Goal: Task Accomplishment & Management: Manage account settings

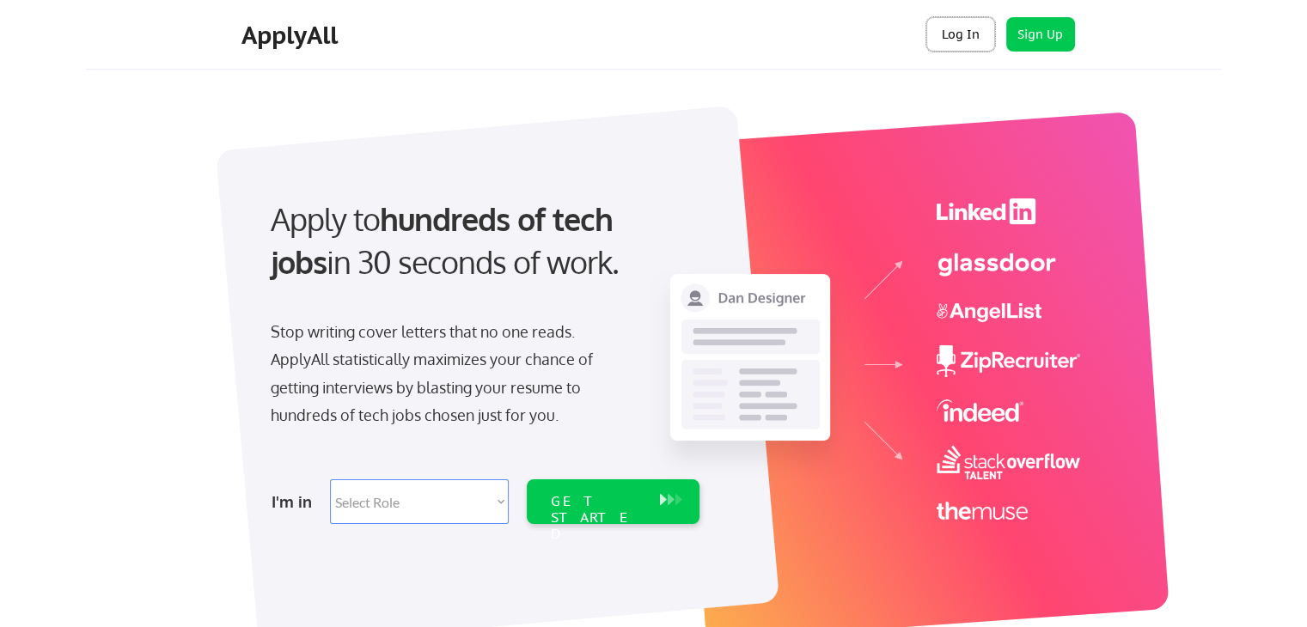
click at [952, 37] on button "Log In" at bounding box center [960, 34] width 69 height 34
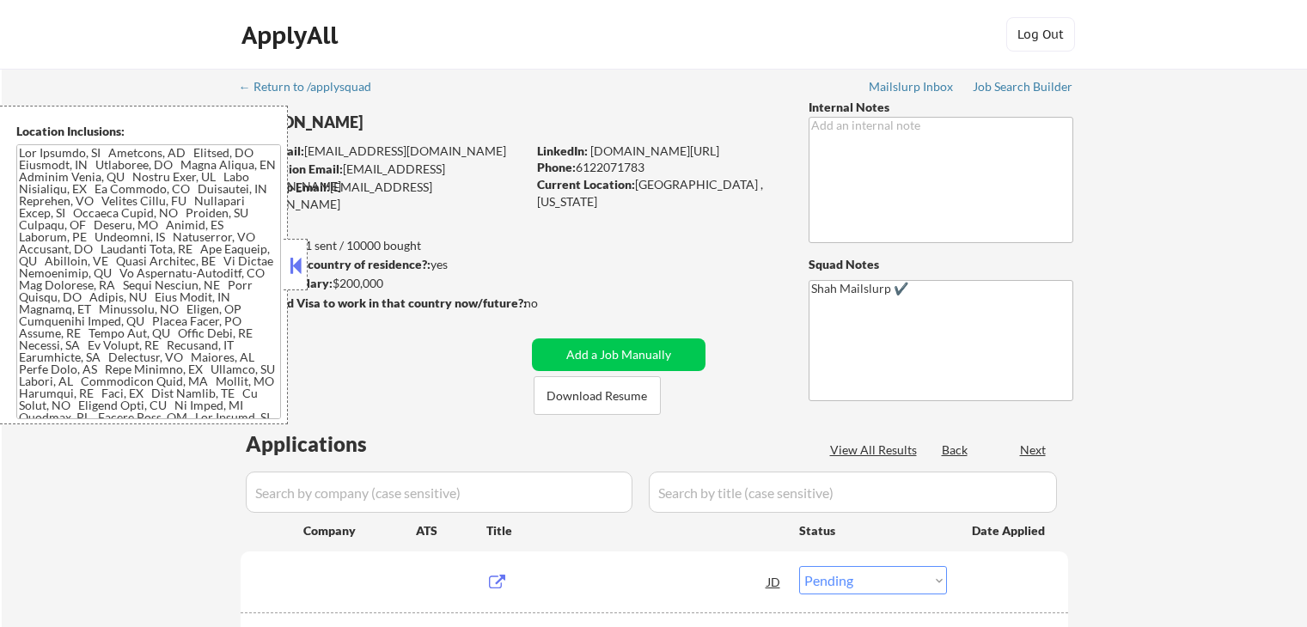
select select ""pending""
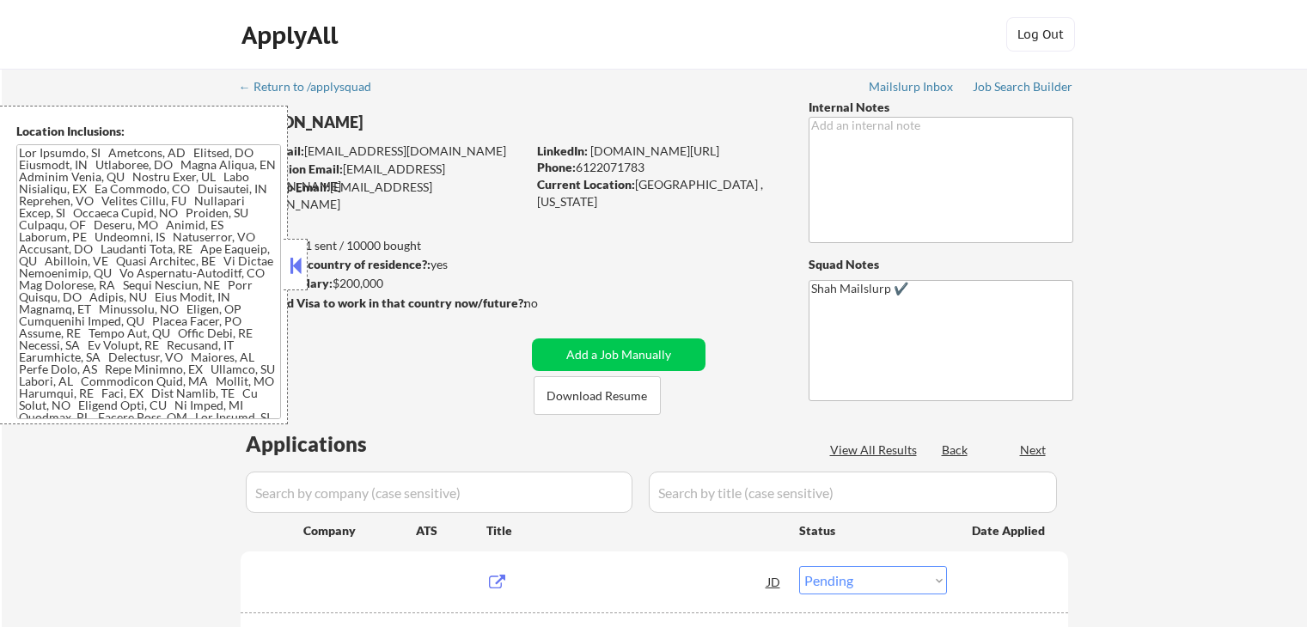
select select ""pending""
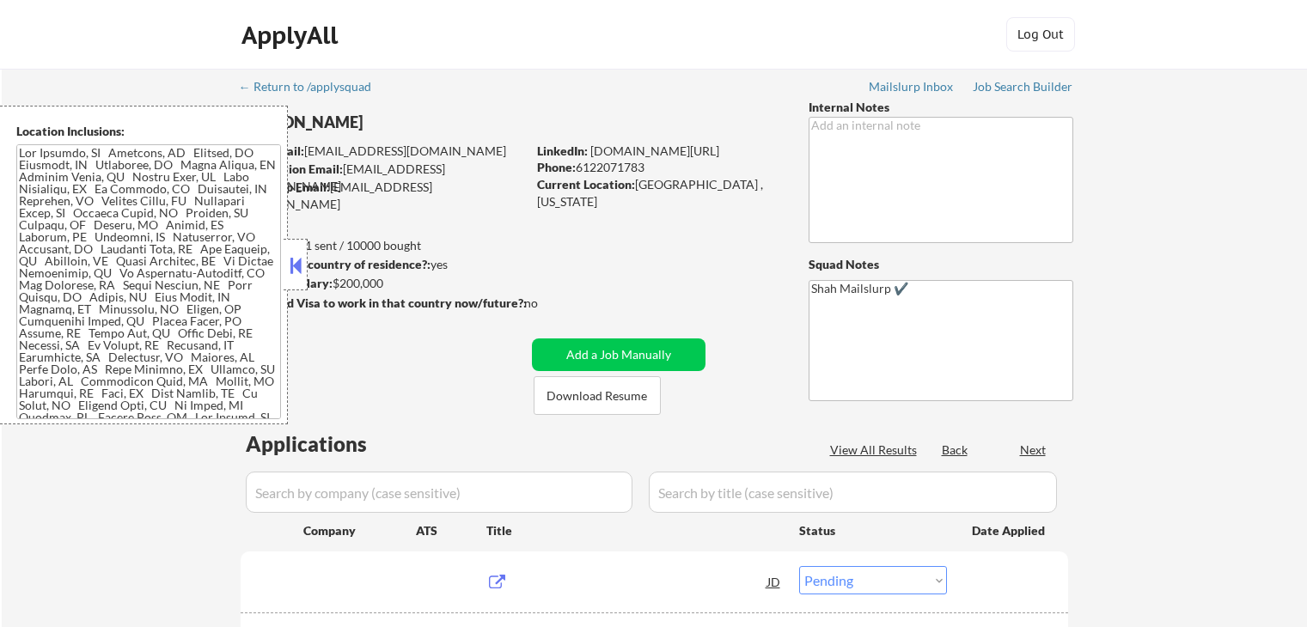
select select ""pending""
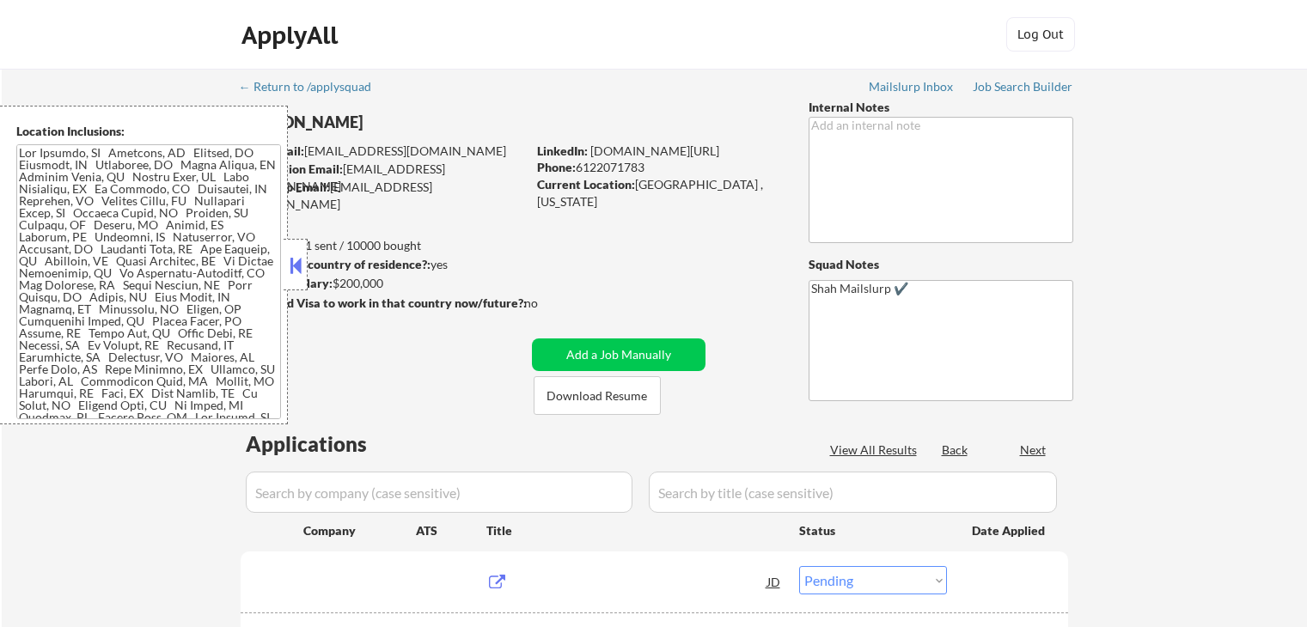
select select ""pending""
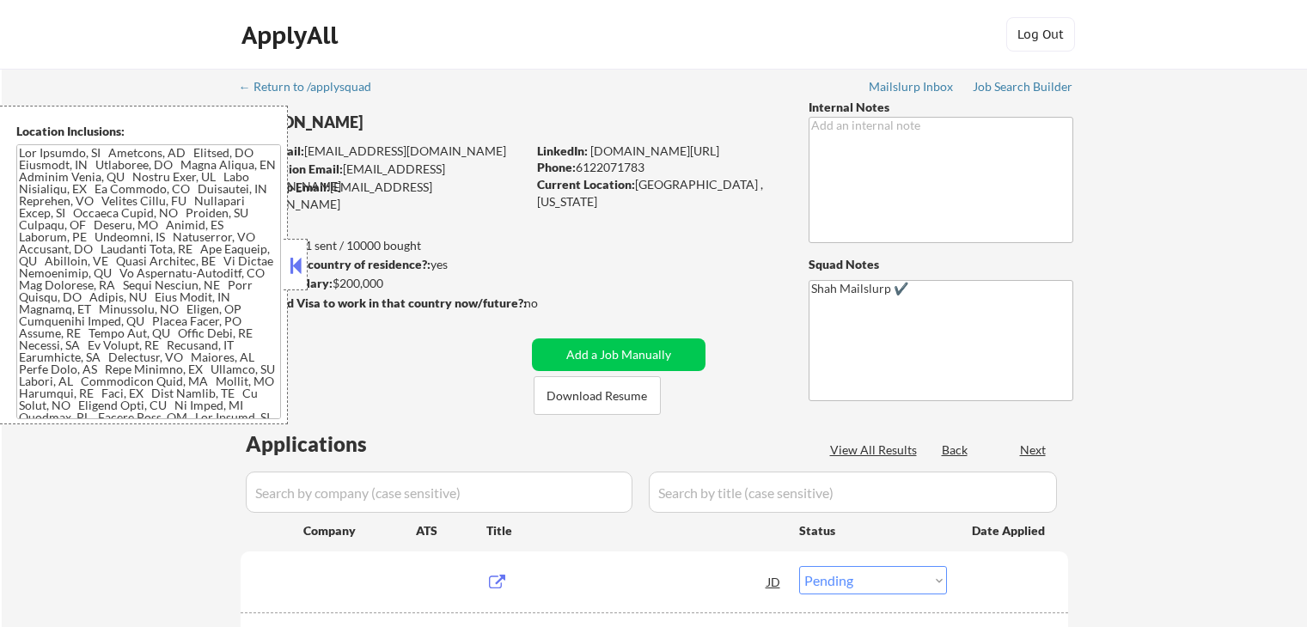
select select ""pending""
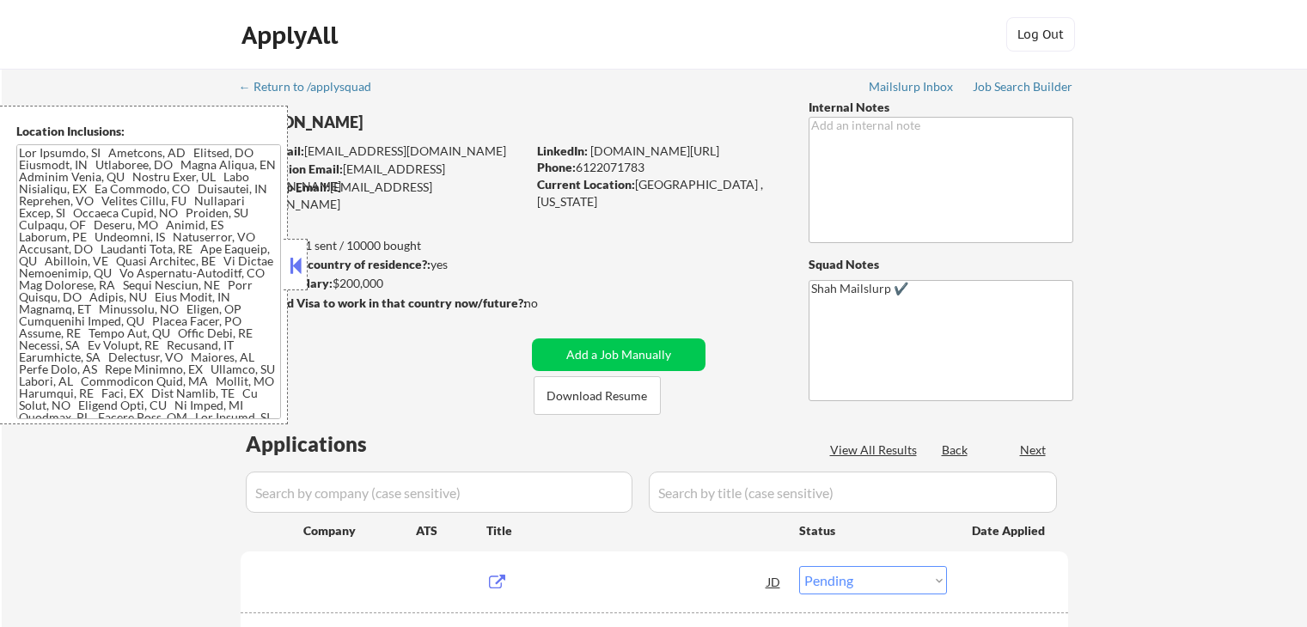
select select ""pending""
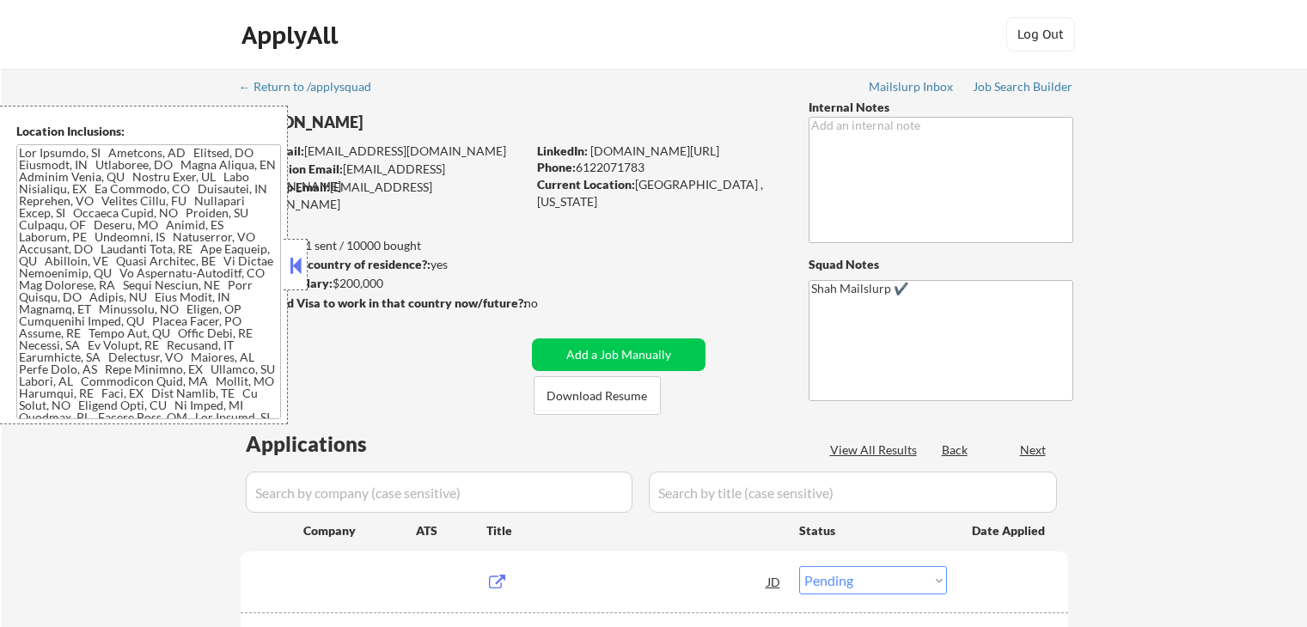
select select ""pending""
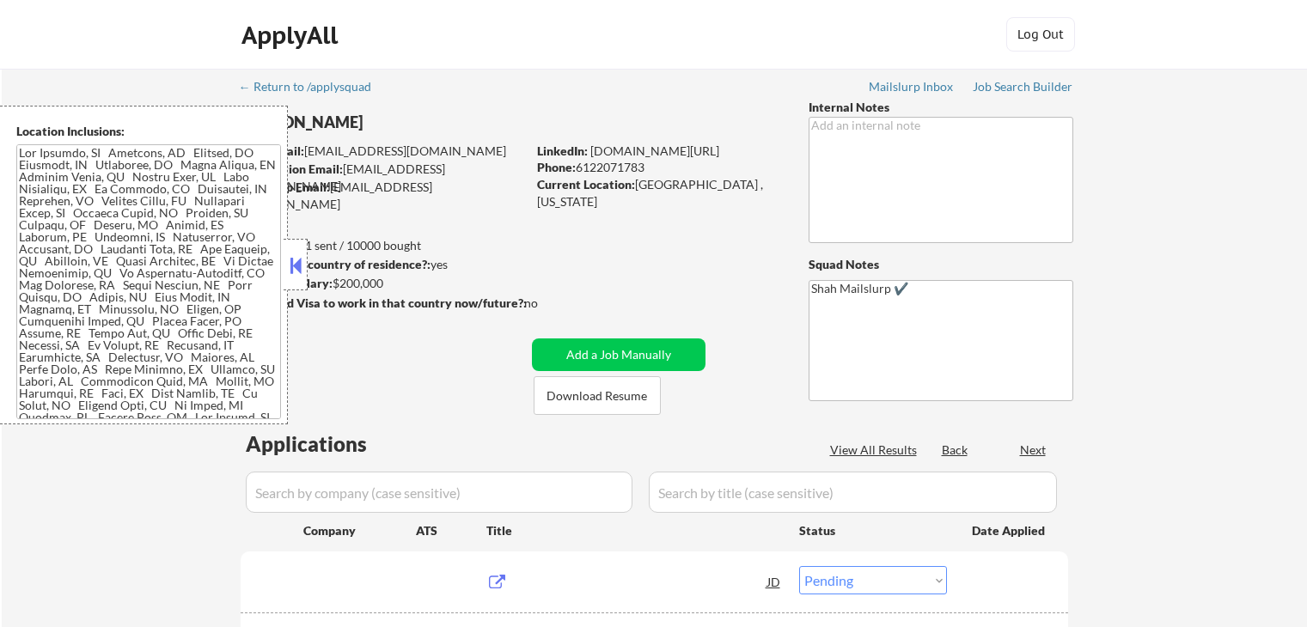
select select ""pending""
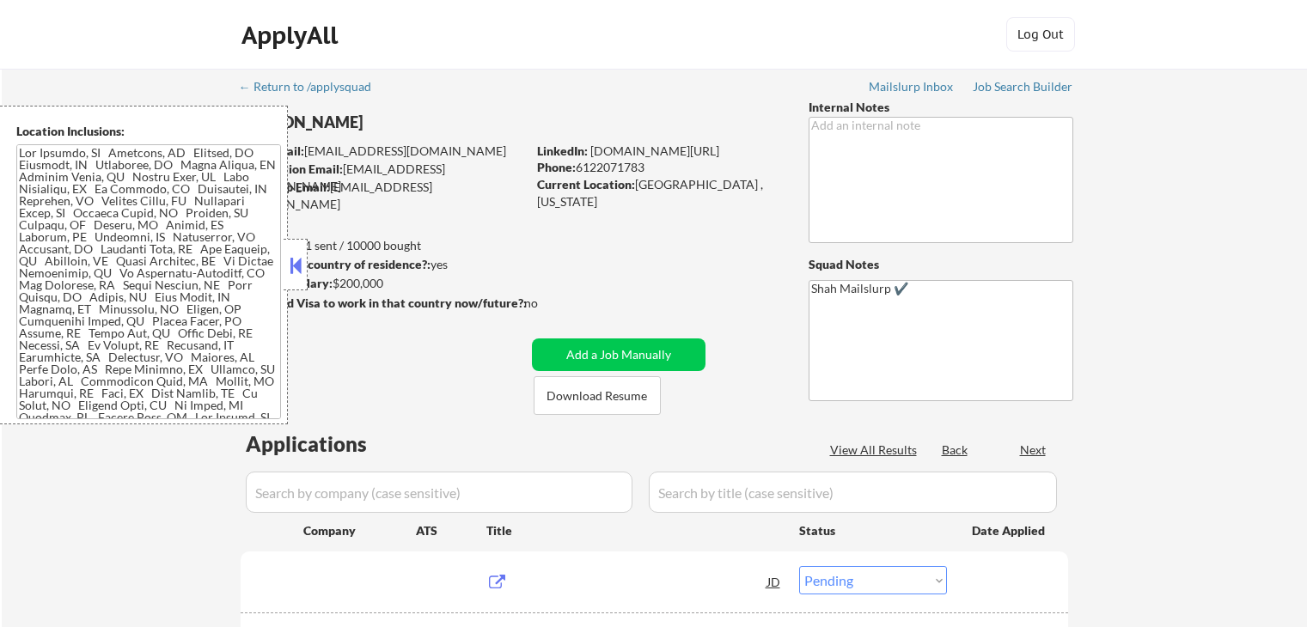
select select ""pending""
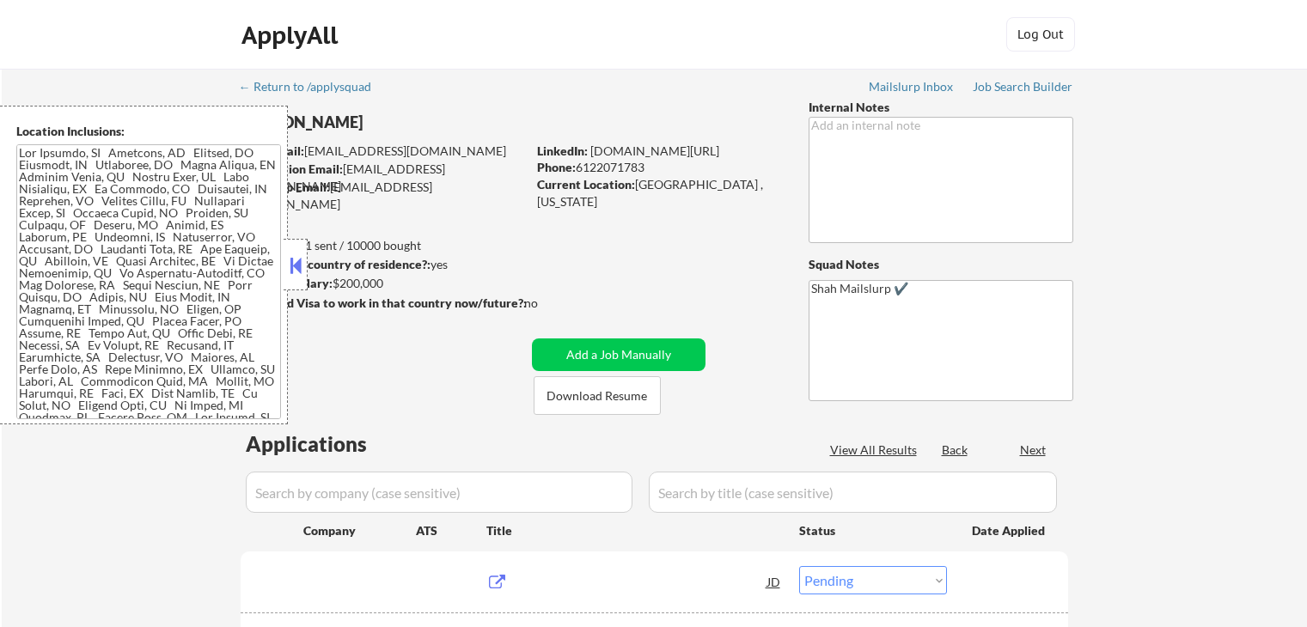
select select ""pending""
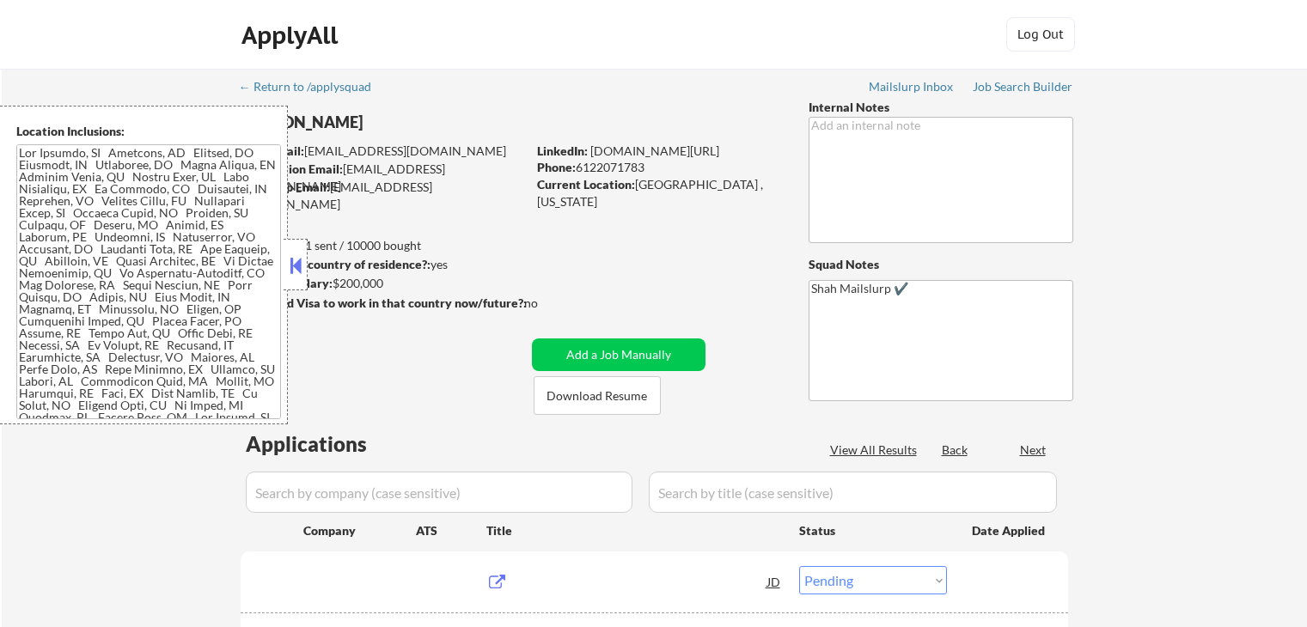
select select ""pending""
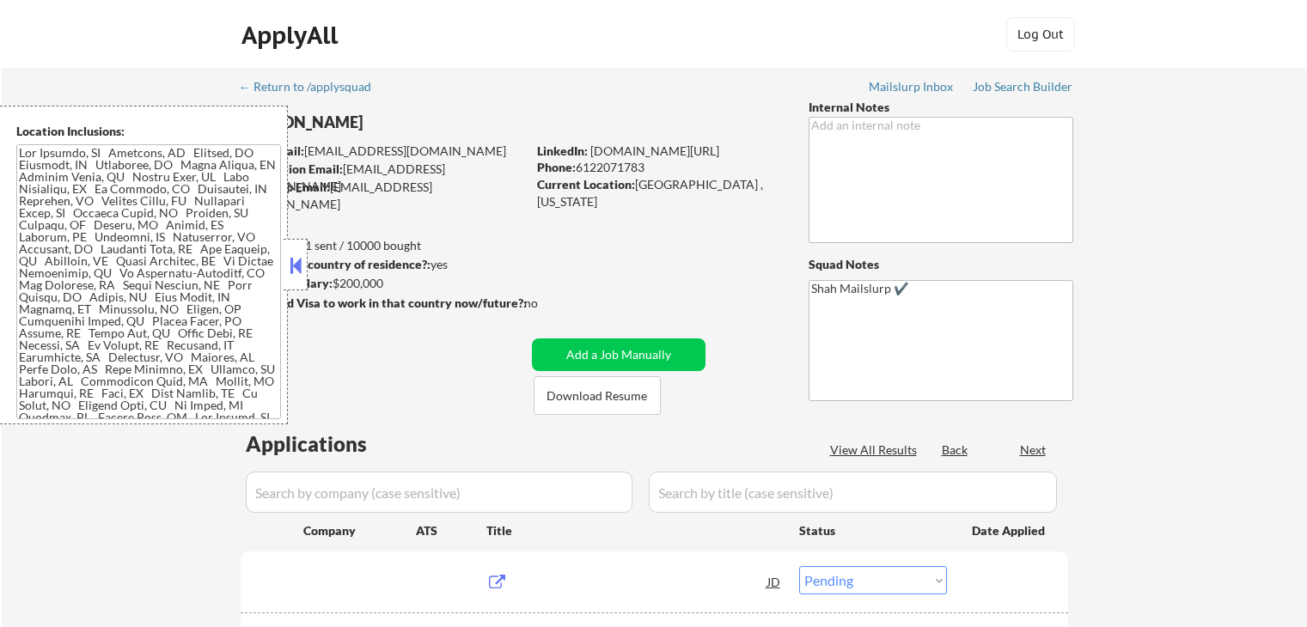
select select ""pending""
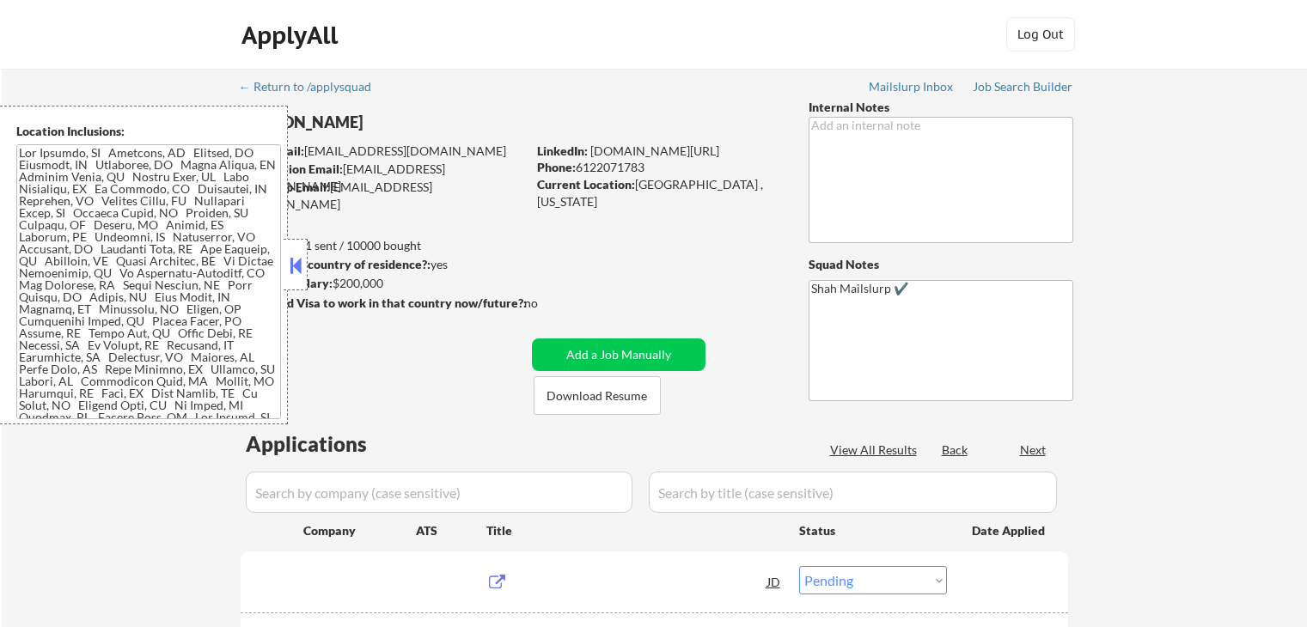
select select ""pending""
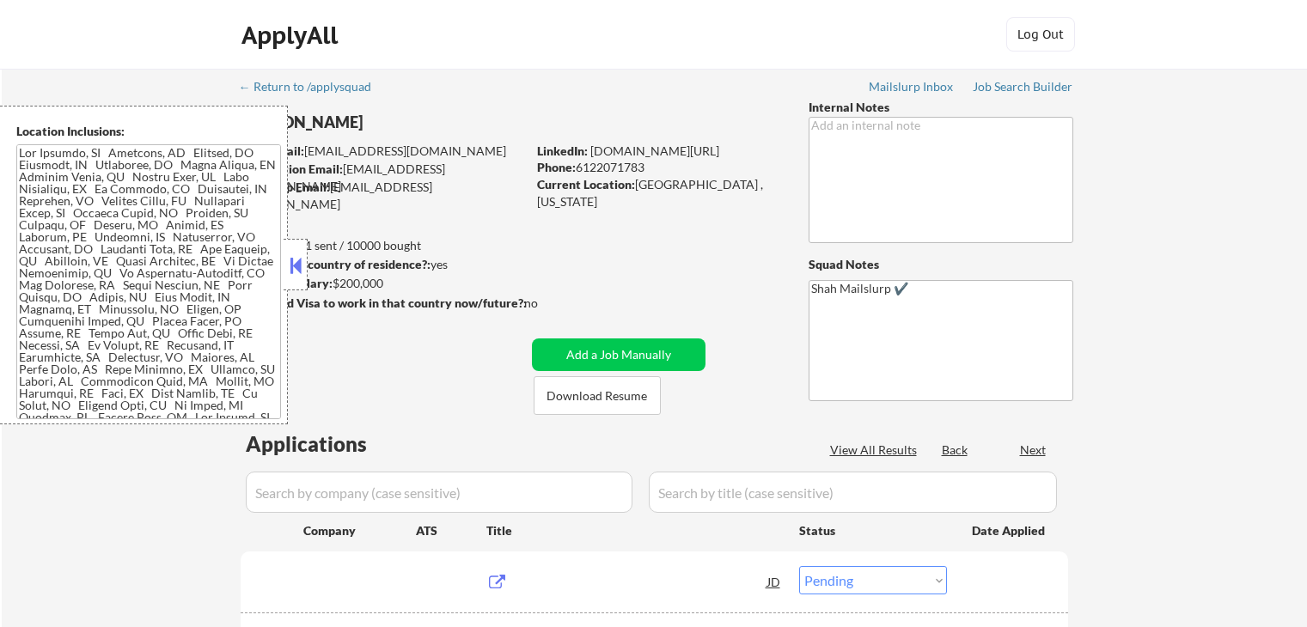
select select ""pending""
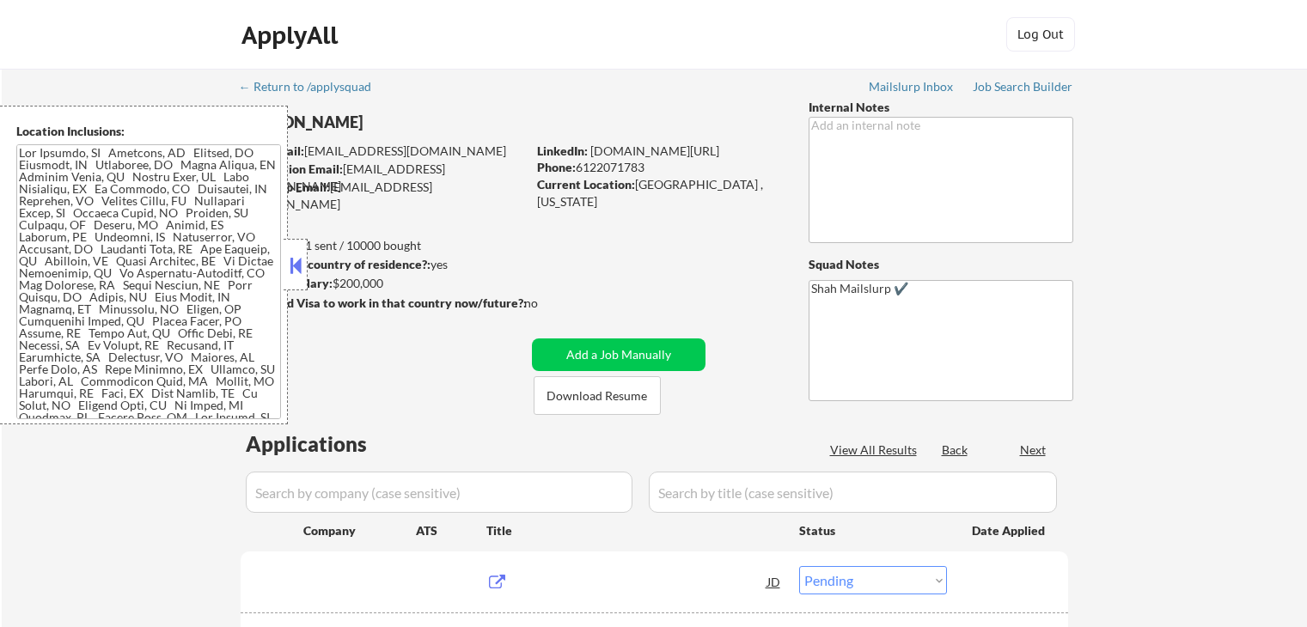
select select ""pending""
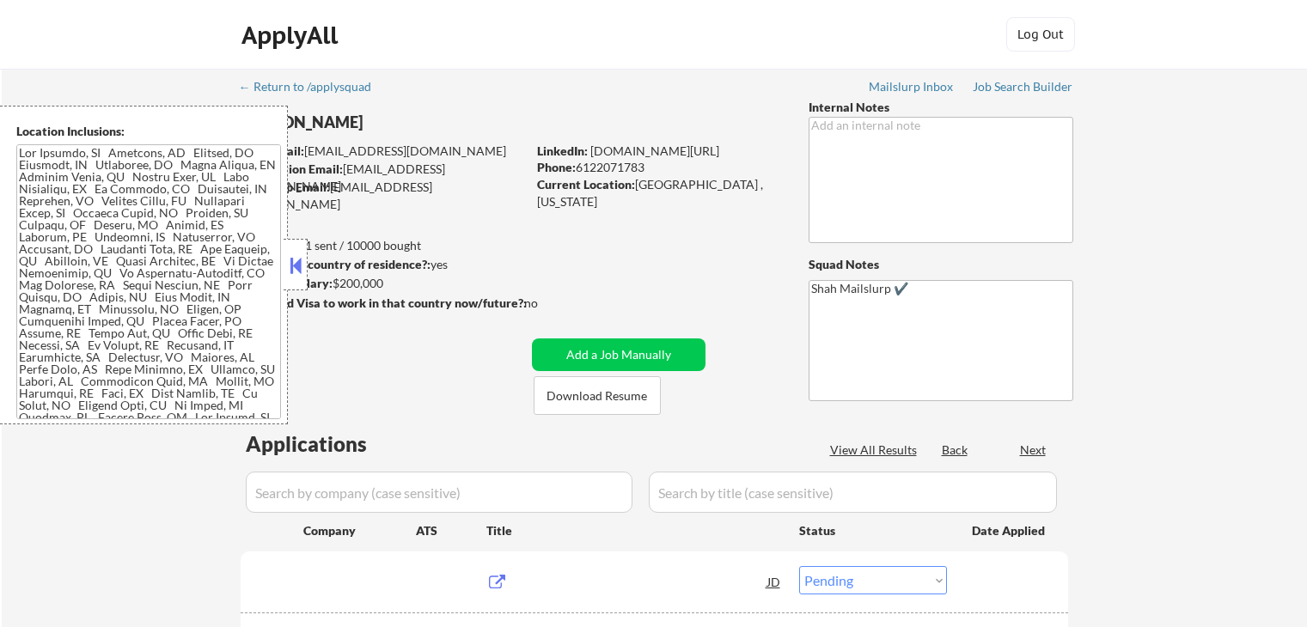
select select ""pending""
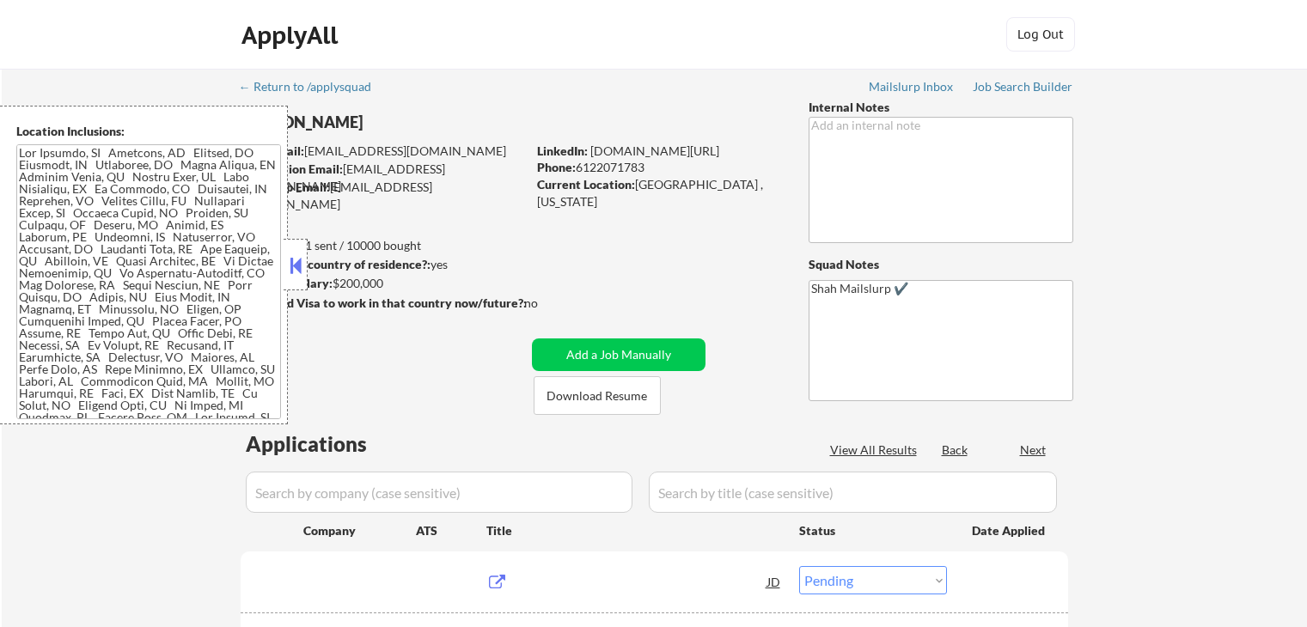
select select ""pending""
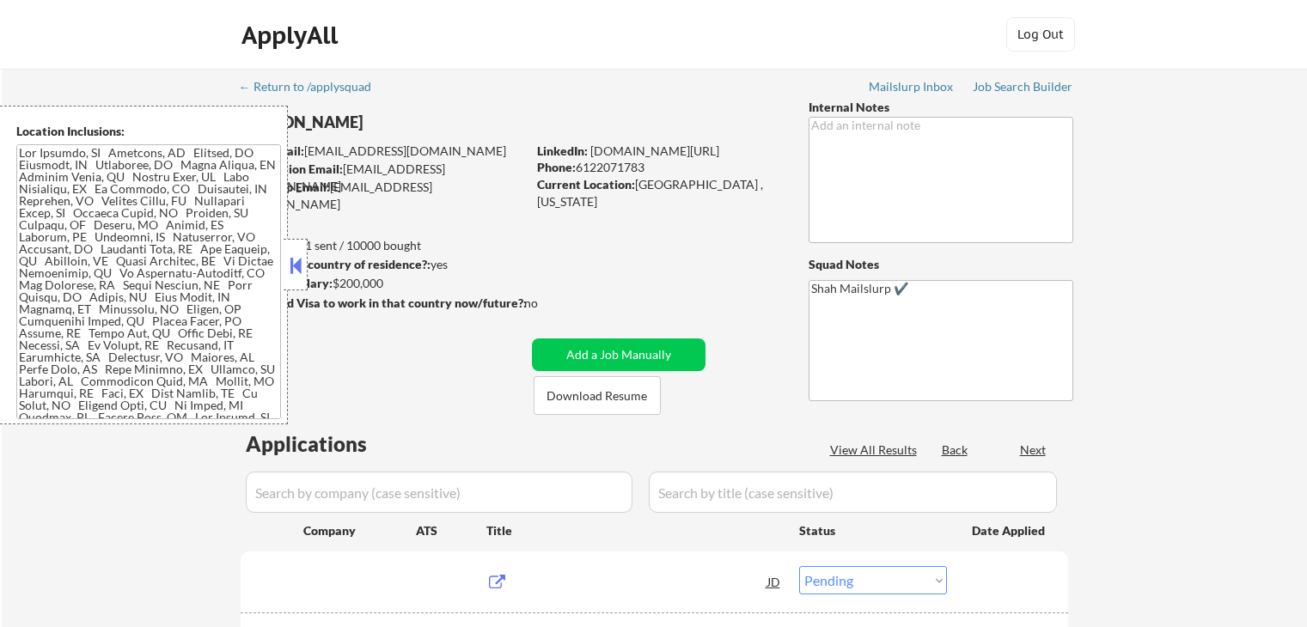
select select ""pending""
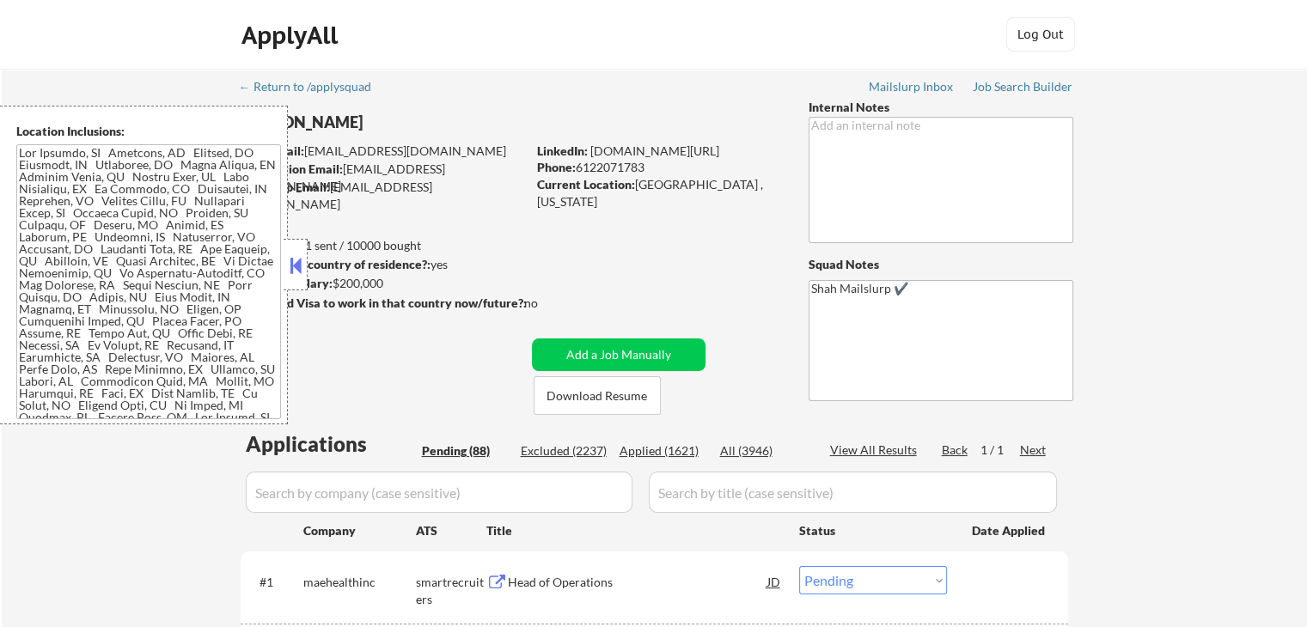
click at [292, 270] on button at bounding box center [295, 266] width 19 height 26
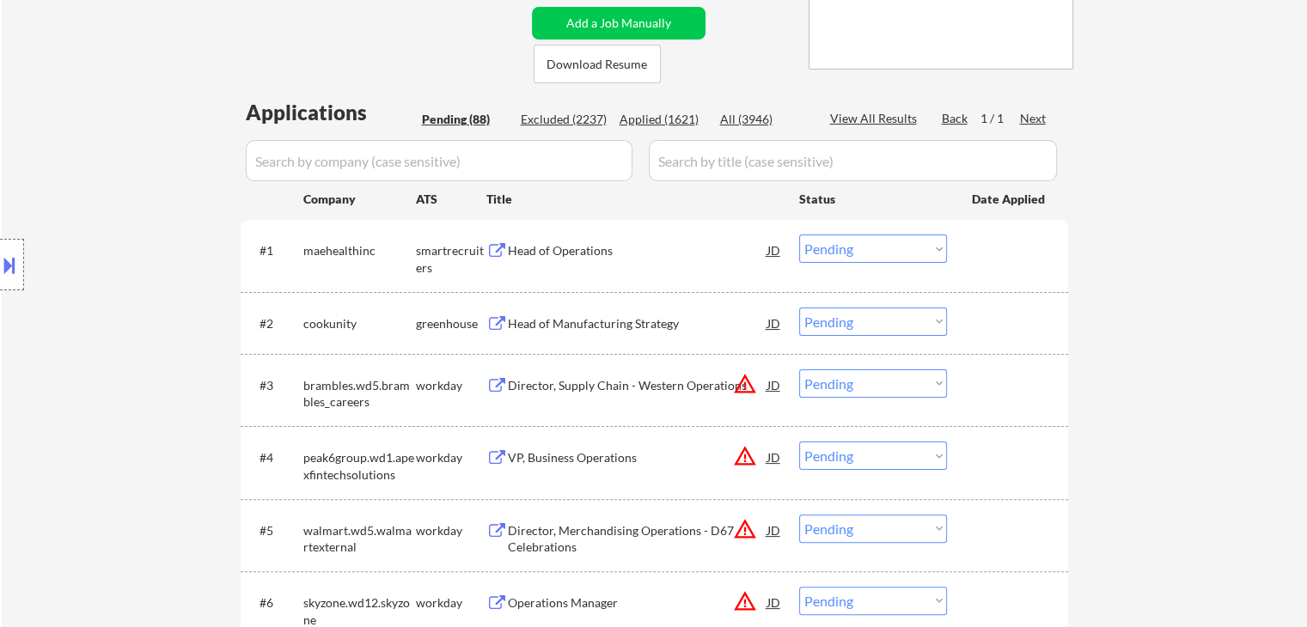
scroll to position [344, 0]
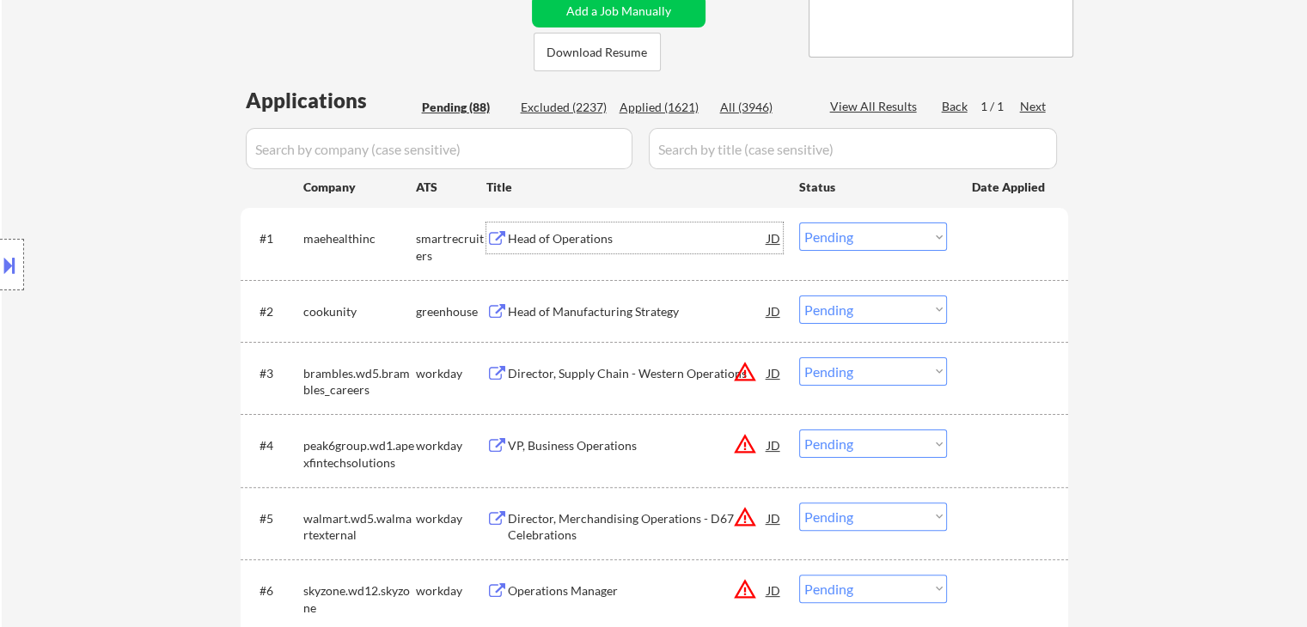
click at [540, 241] on div "Head of Operations" at bounding box center [637, 238] width 259 height 17
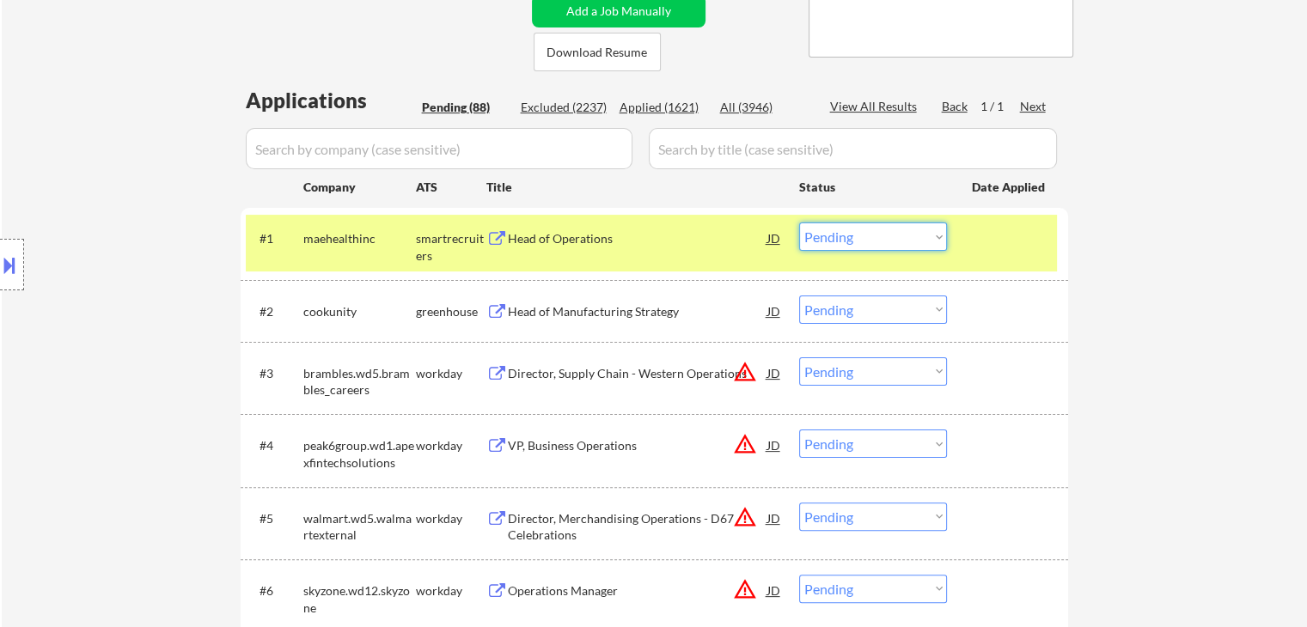
click at [844, 242] on select "Choose an option... Pending Applied Excluded (Questions) Excluded (Expired) Exc…" at bounding box center [873, 237] width 148 height 28
click at [799, 223] on select "Choose an option... Pending Applied Excluded (Questions) Excluded (Expired) Exc…" at bounding box center [873, 237] width 148 height 28
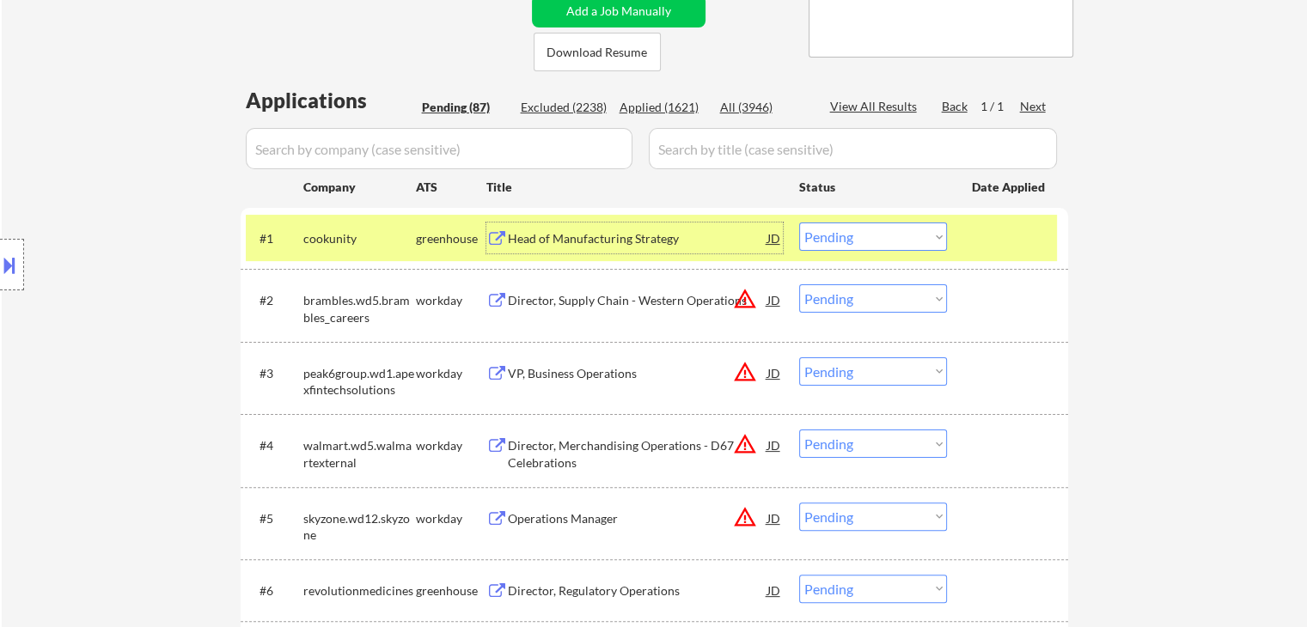
click at [627, 245] on div "Head of Manufacturing Strategy" at bounding box center [637, 238] width 259 height 17
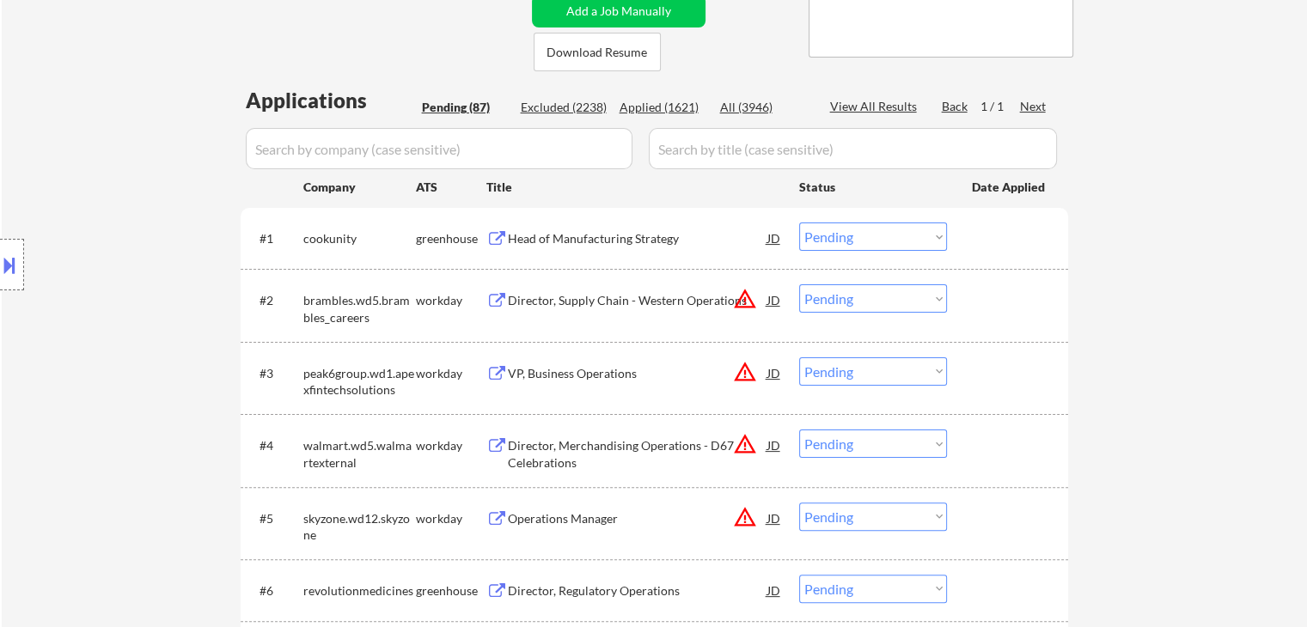
click at [0, 265] on button at bounding box center [9, 265] width 19 height 28
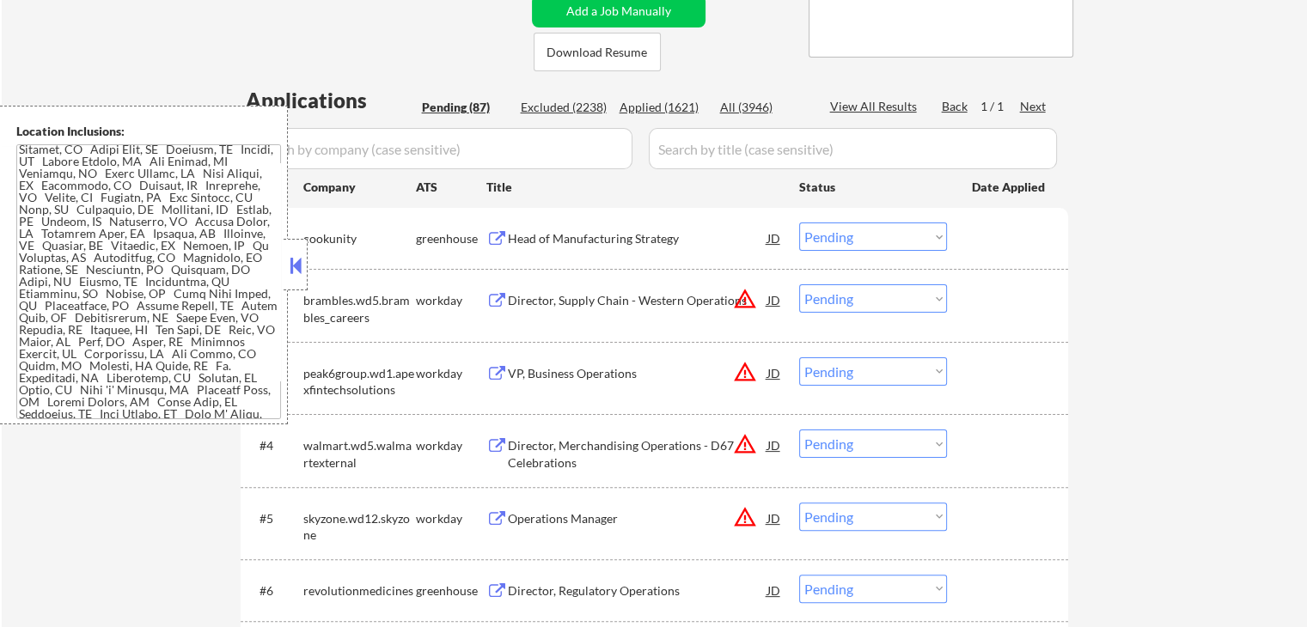
scroll to position [1137, 0]
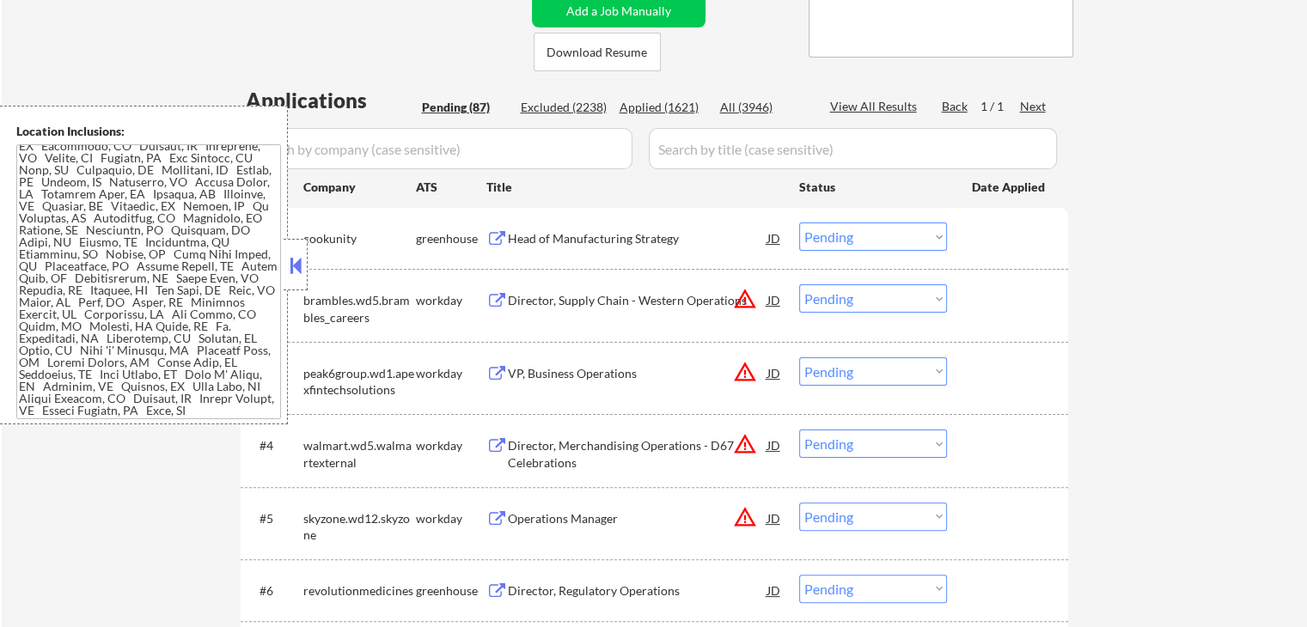
click at [291, 272] on button at bounding box center [295, 266] width 19 height 26
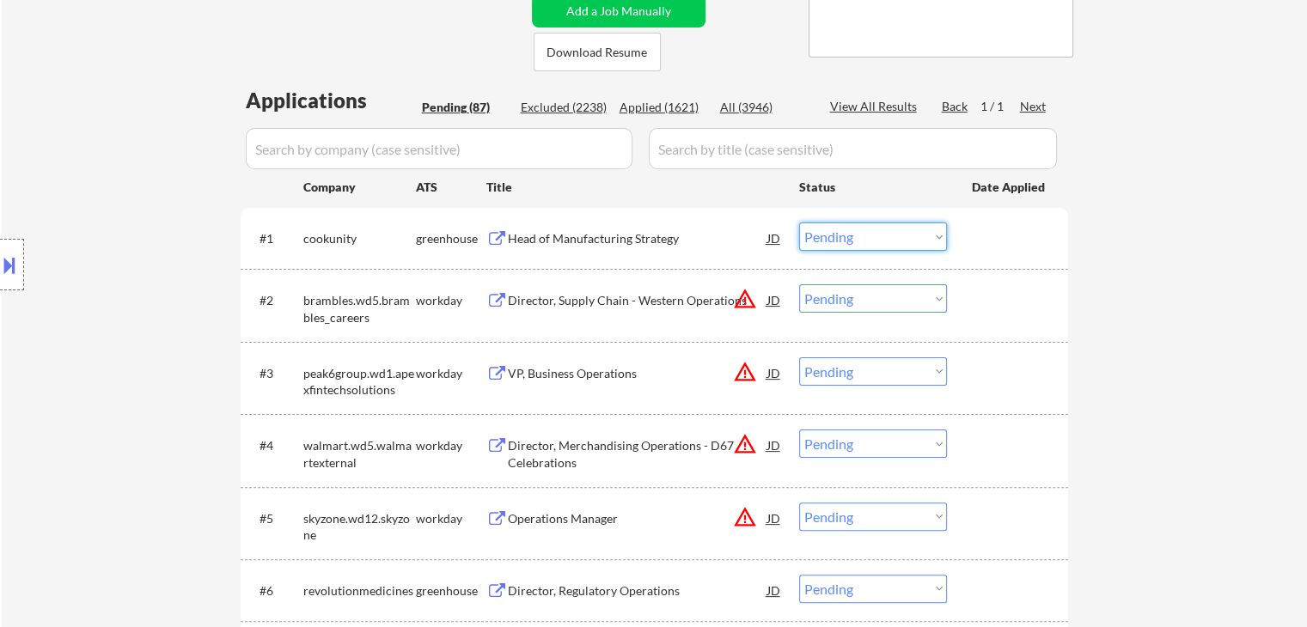
click at [856, 247] on select "Choose an option... Pending Applied Excluded (Questions) Excluded (Expired) Exc…" at bounding box center [873, 237] width 148 height 28
click at [799, 223] on select "Choose an option... Pending Applied Excluded (Questions) Excluded (Expired) Exc…" at bounding box center [873, 237] width 148 height 28
select select ""pending""
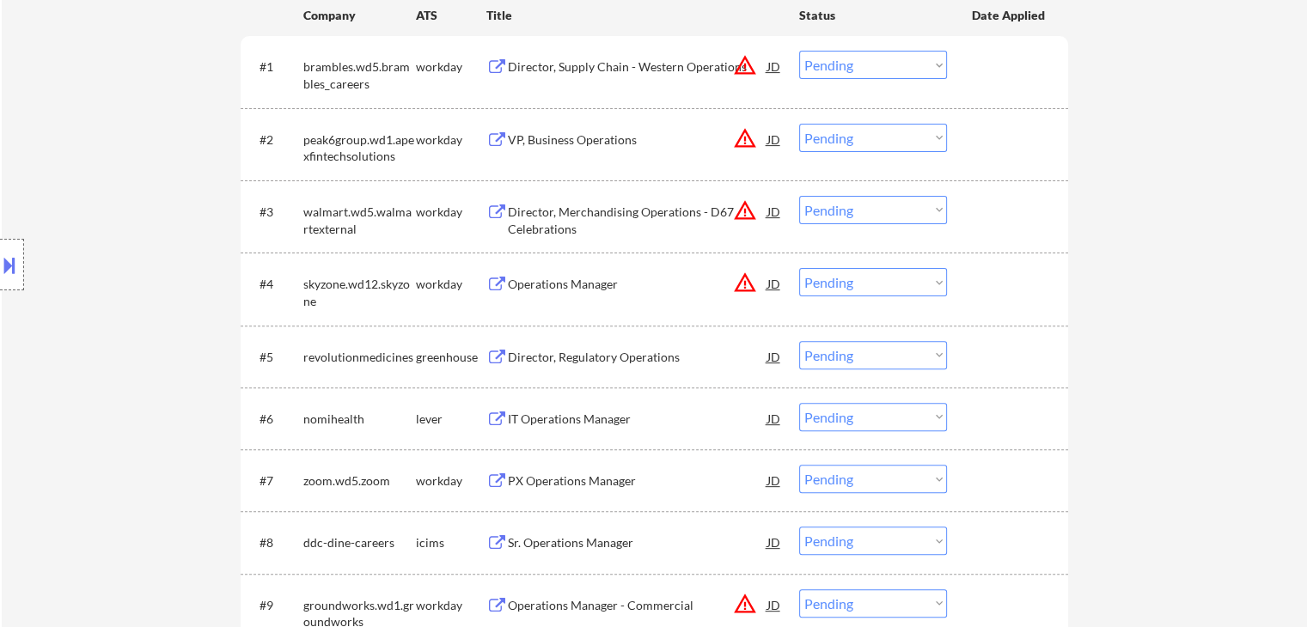
scroll to position [601, 0]
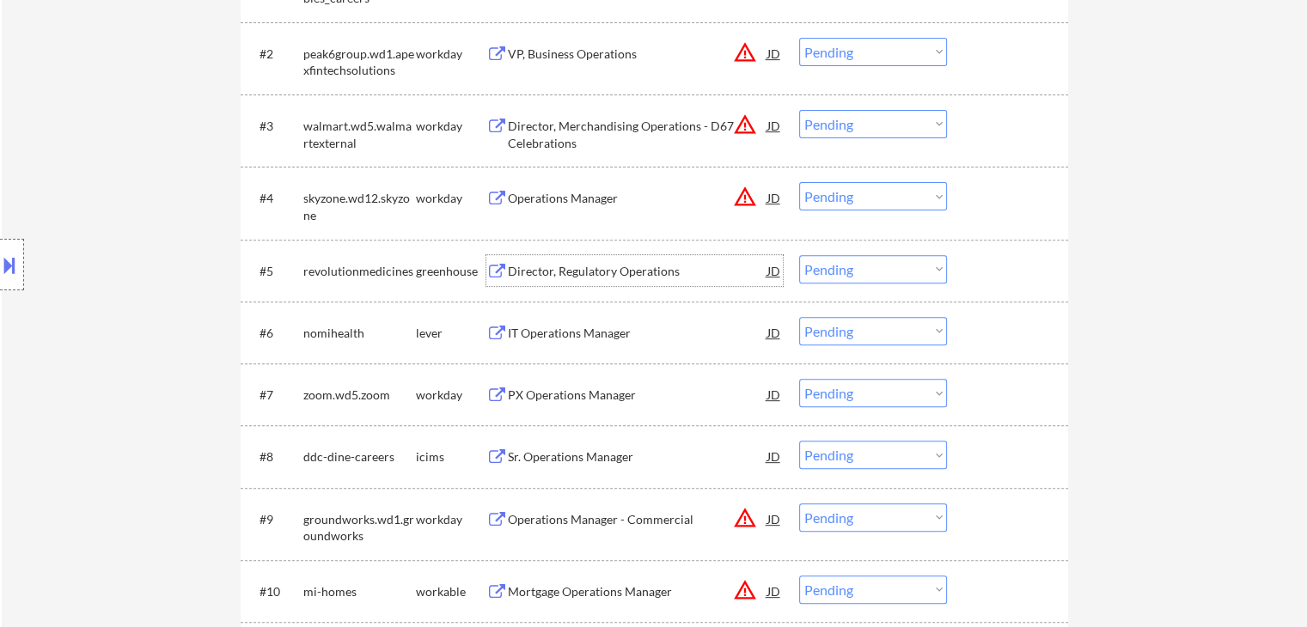
click at [620, 277] on div "Director, Regulatory Operations" at bounding box center [637, 271] width 259 height 17
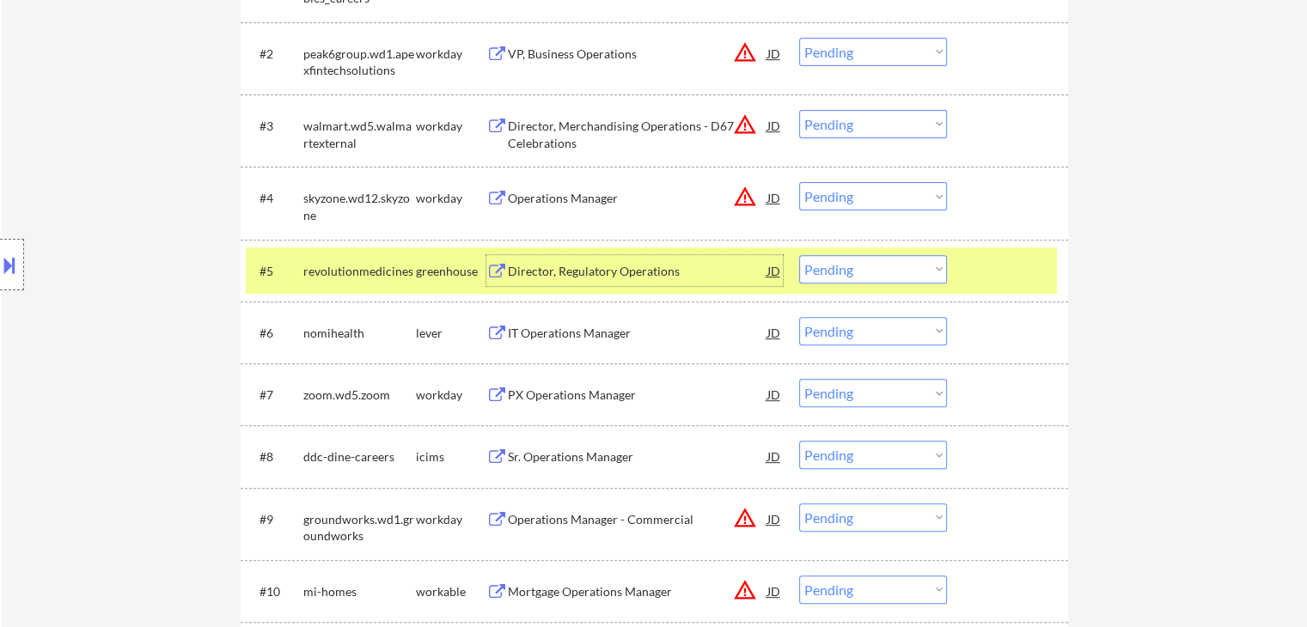
click at [827, 276] on select "Choose an option... Pending Applied Excluded (Questions) Excluded (Expired) Exc…" at bounding box center [873, 269] width 148 height 28
click at [799, 255] on select "Choose an option... Pending Applied Excluded (Questions) Excluded (Expired) Exc…" at bounding box center [873, 269] width 148 height 28
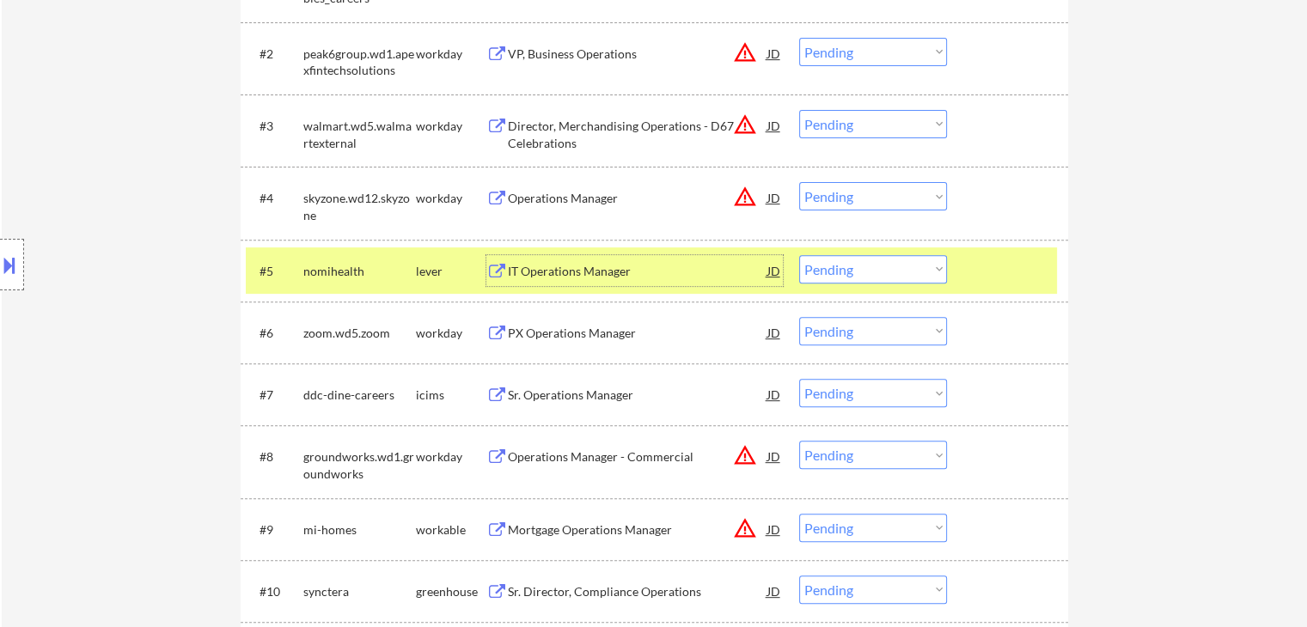
click at [579, 277] on div "IT Operations Manager" at bounding box center [637, 271] width 259 height 17
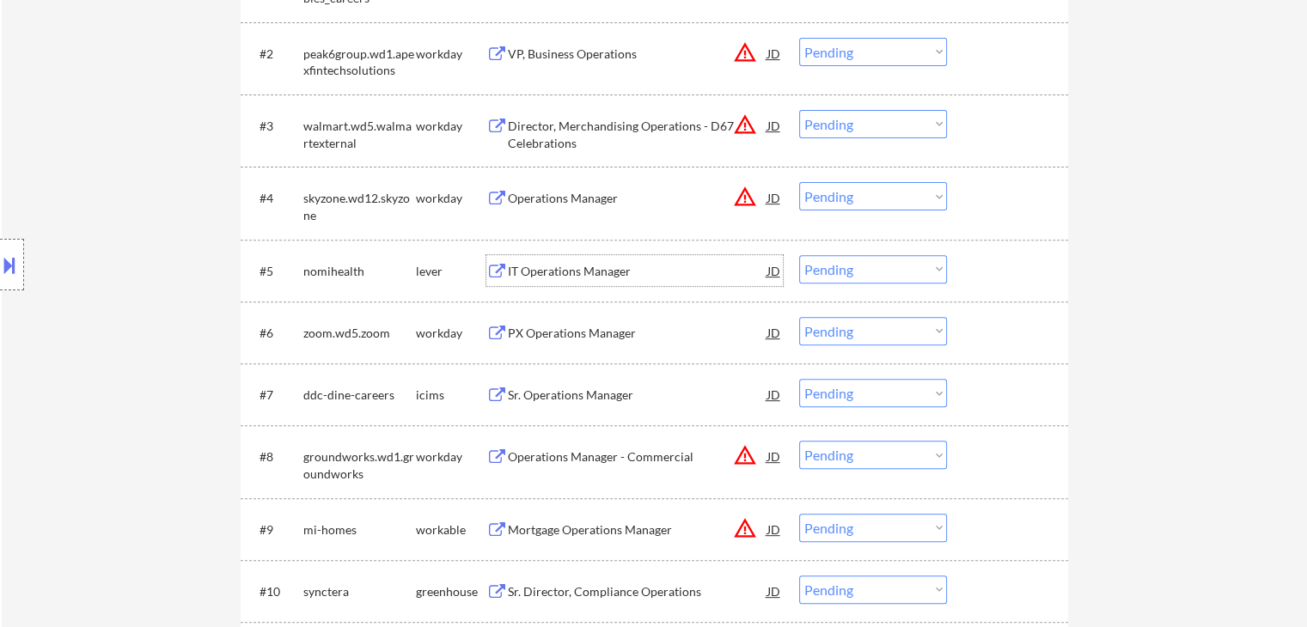
click at [574, 274] on div "IT Operations Manager" at bounding box center [637, 271] width 259 height 17
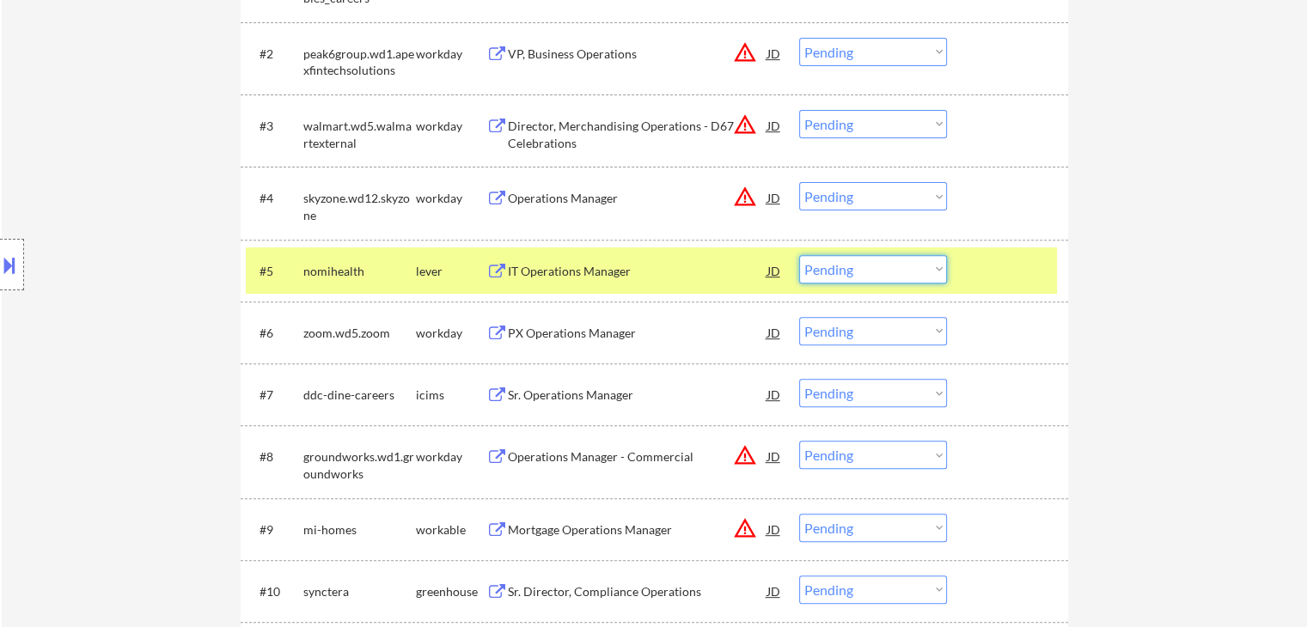
click at [849, 255] on select "Choose an option... Pending Applied Excluded (Questions) Excluded (Expired) Exc…" at bounding box center [873, 269] width 148 height 28
click at [799, 255] on select "Choose an option... Pending Applied Excluded (Questions) Excluded (Expired) Exc…" at bounding box center [873, 269] width 148 height 28
select select ""pending""
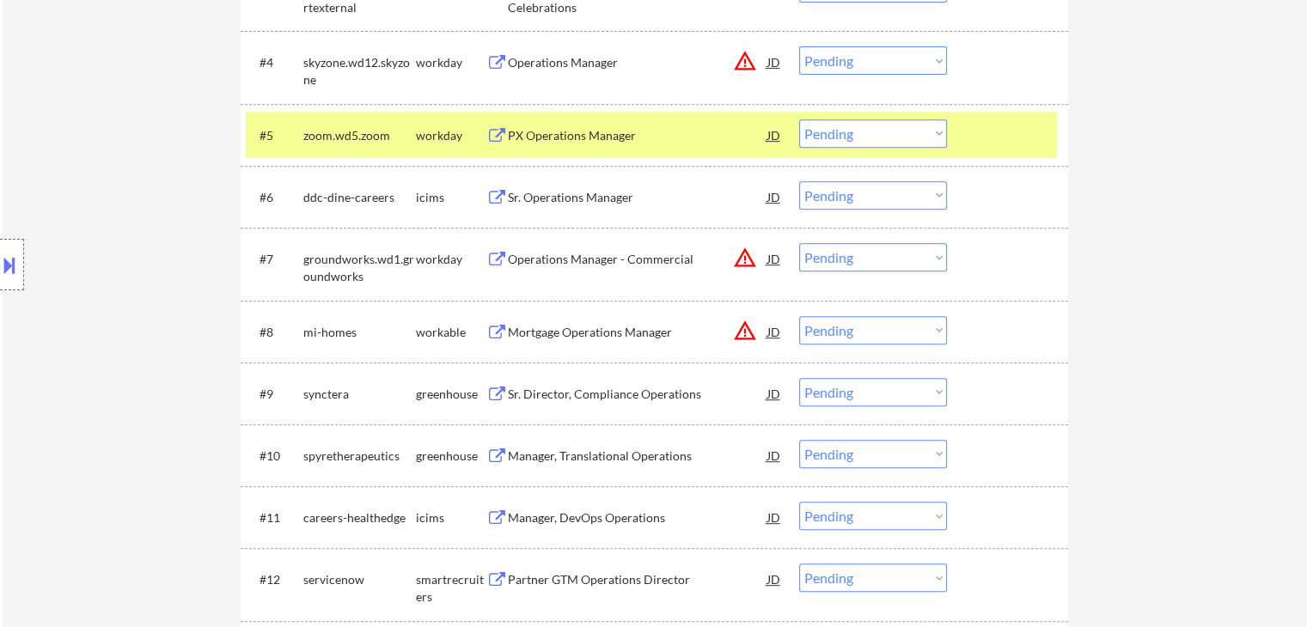
scroll to position [773, 0]
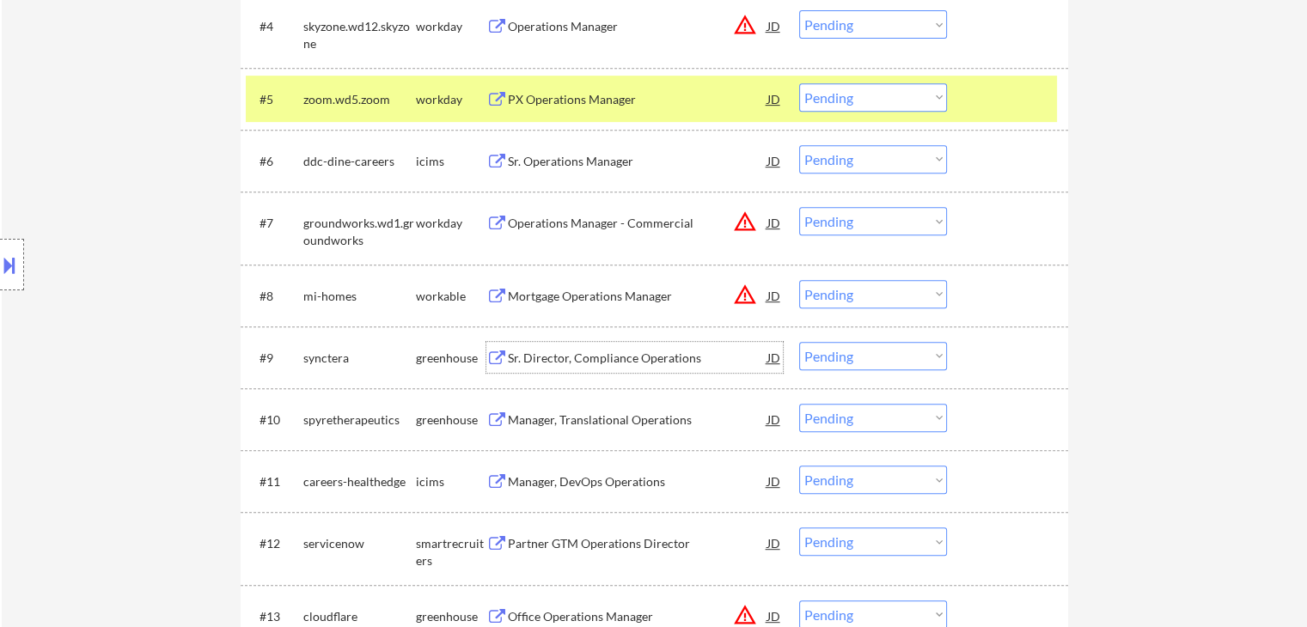
click at [621, 358] on div "Sr. Director, Compliance Operations" at bounding box center [637, 358] width 259 height 17
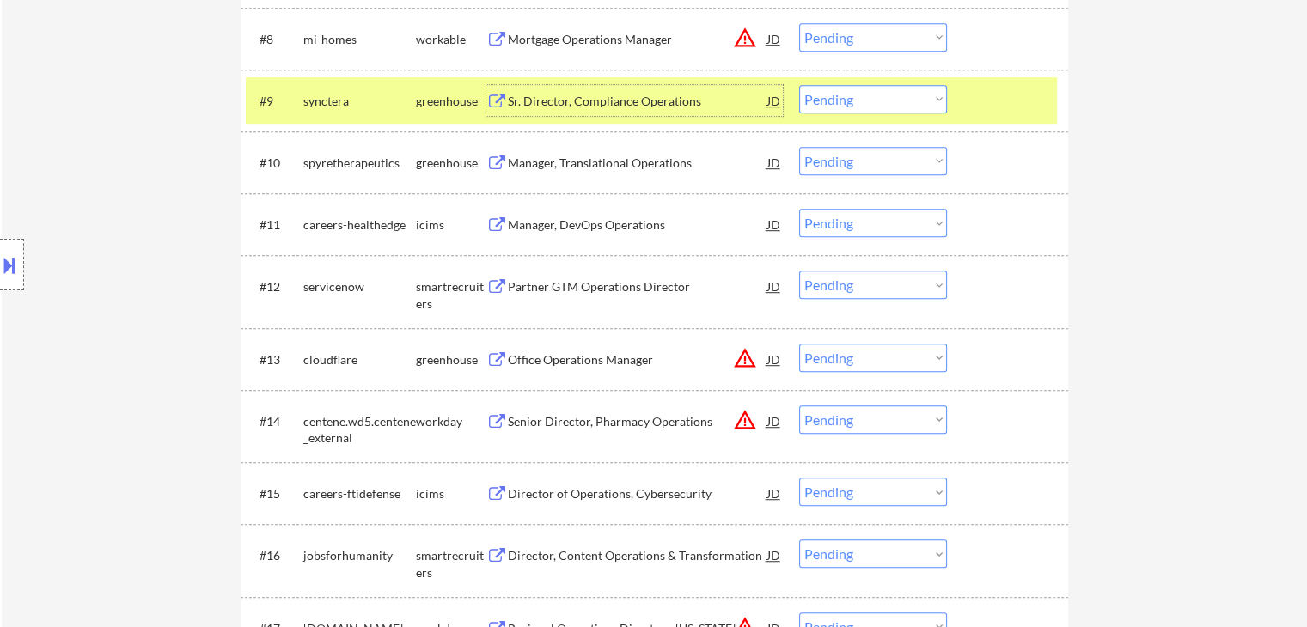
scroll to position [1031, 0]
click at [892, 101] on select "Choose an option... Pending Applied Excluded (Questions) Excluded (Expired) Exc…" at bounding box center [873, 98] width 148 height 28
click at [799, 84] on select "Choose an option... Pending Applied Excluded (Questions) Excluded (Expired) Exc…" at bounding box center [873, 98] width 148 height 28
select select ""pending""
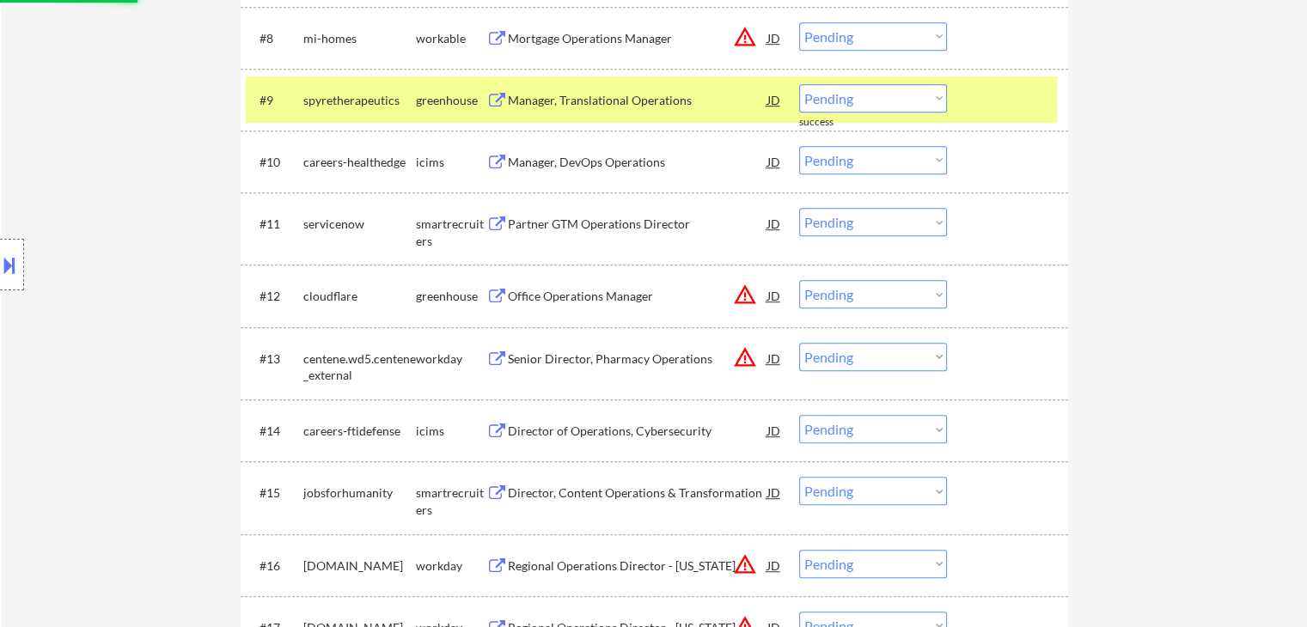
click at [648, 105] on div "Manager, Translational Operations" at bounding box center [637, 100] width 259 height 17
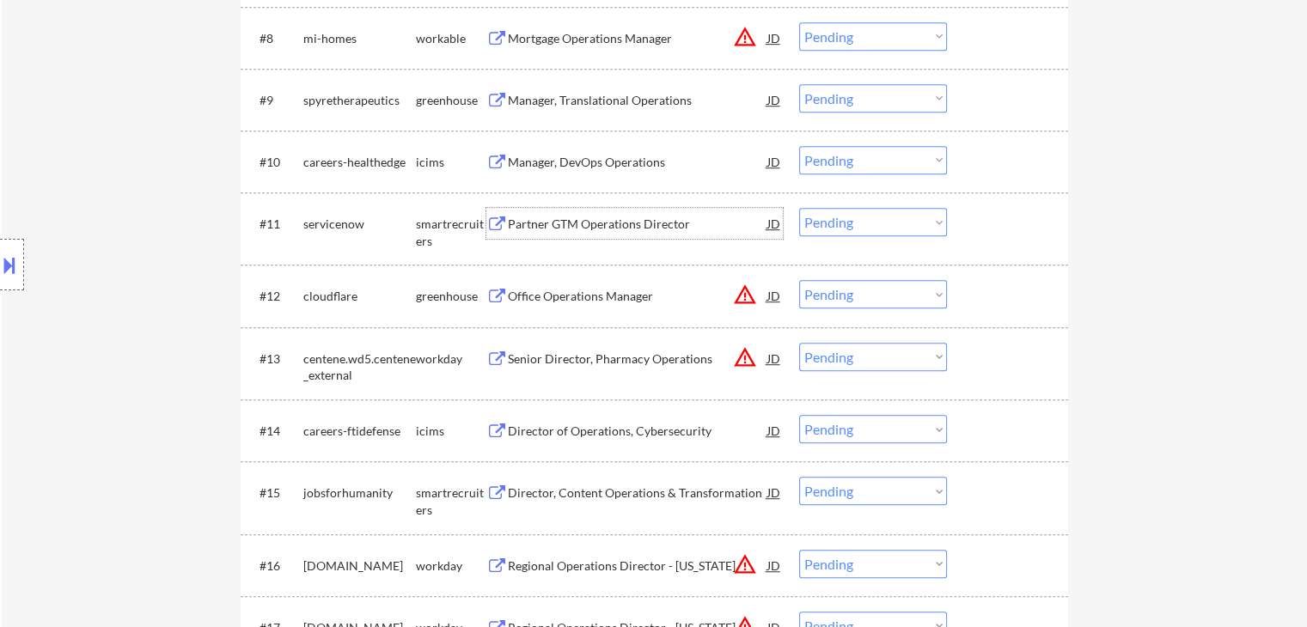
click at [556, 220] on div "Partner GTM Operations Director" at bounding box center [637, 224] width 259 height 17
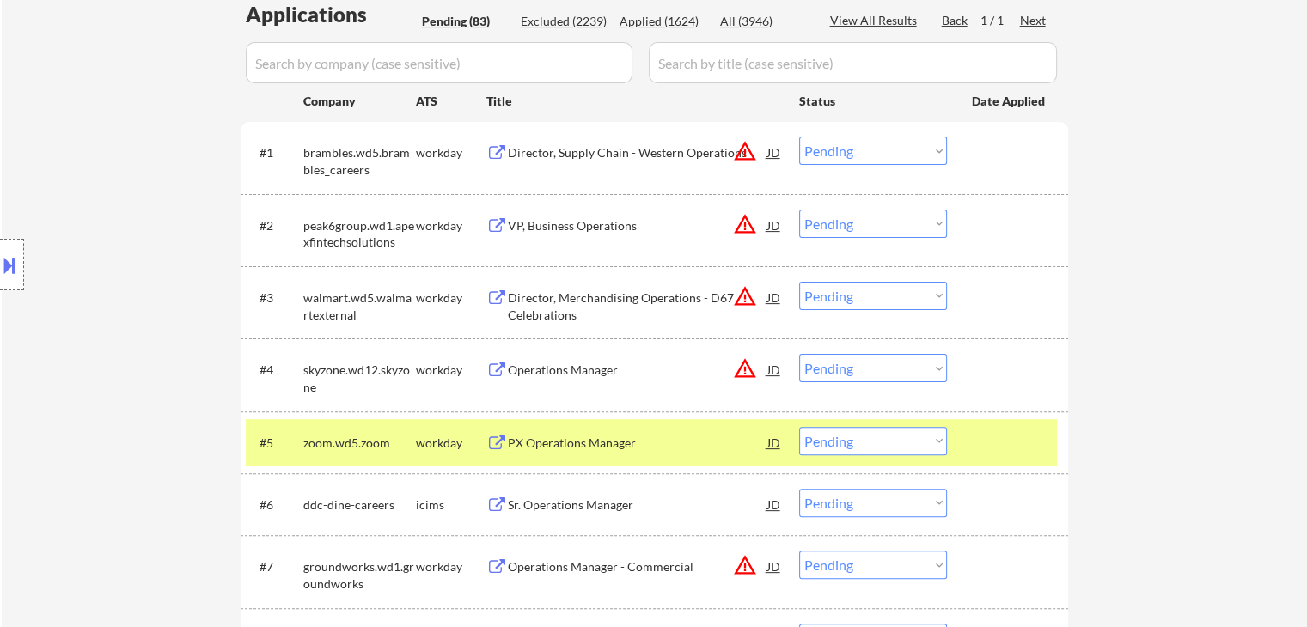
scroll to position [941, 0]
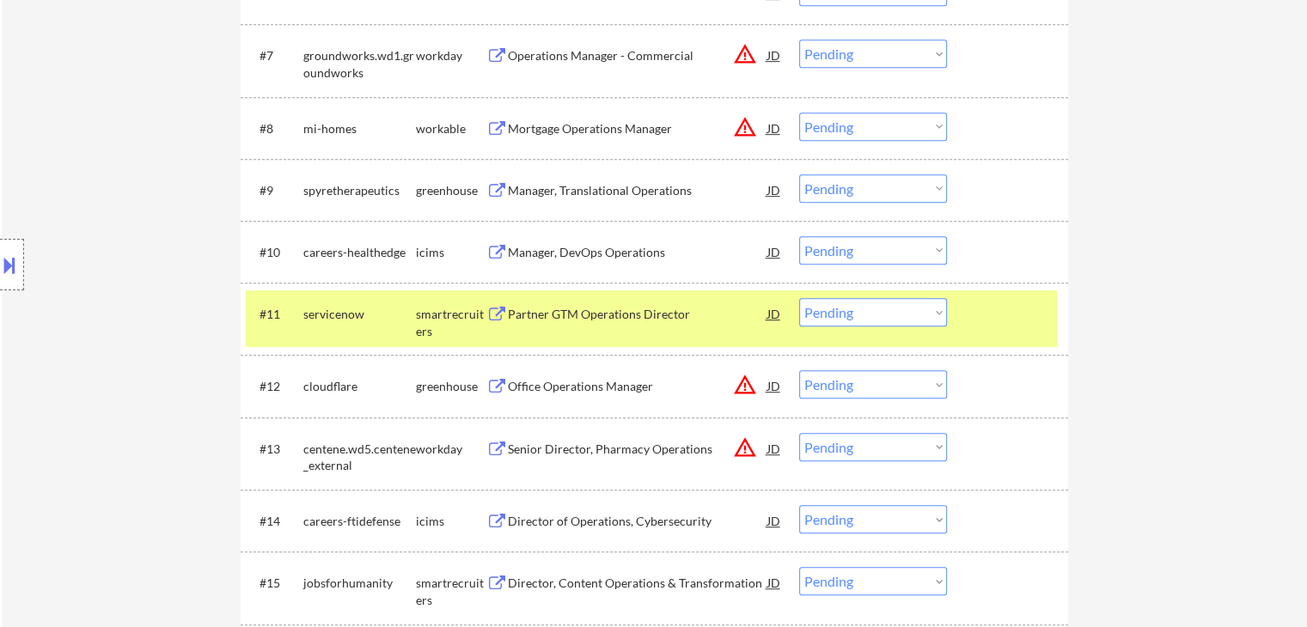
click at [843, 314] on select "Choose an option... Pending Applied Excluded (Questions) Excluded (Expired) Exc…" at bounding box center [873, 312] width 148 height 28
click at [799, 298] on select "Choose an option... Pending Applied Excluded (Questions) Excluded (Expired) Exc…" at bounding box center [873, 312] width 148 height 28
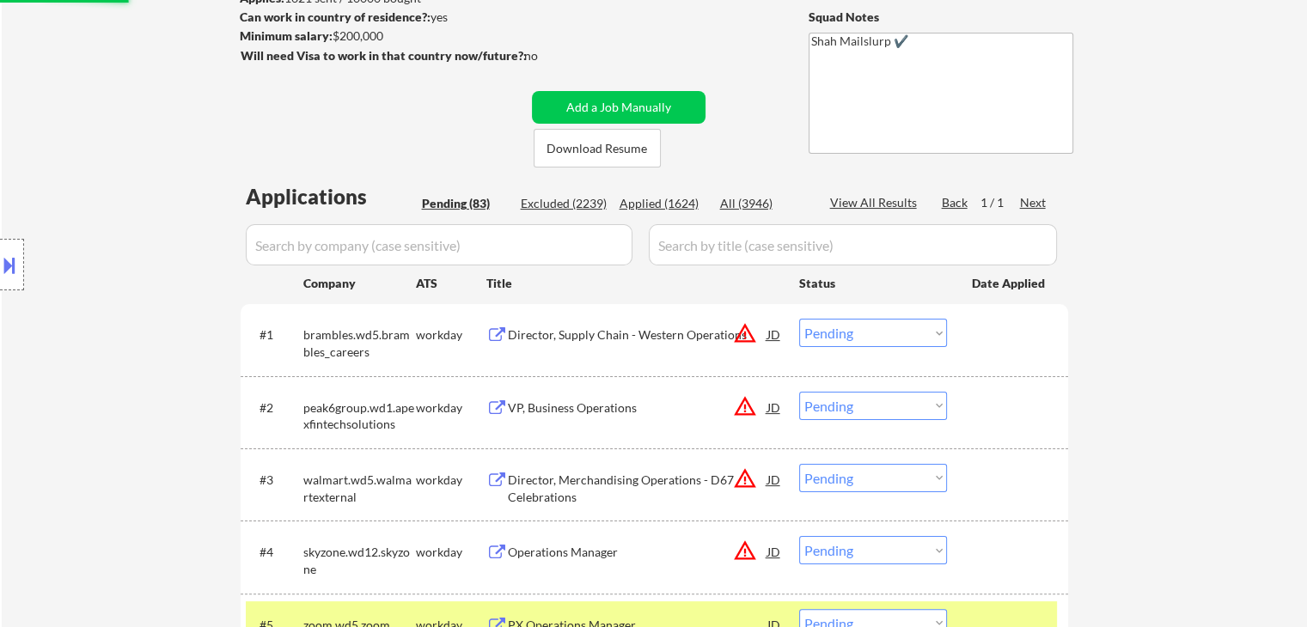
scroll to position [168, 0]
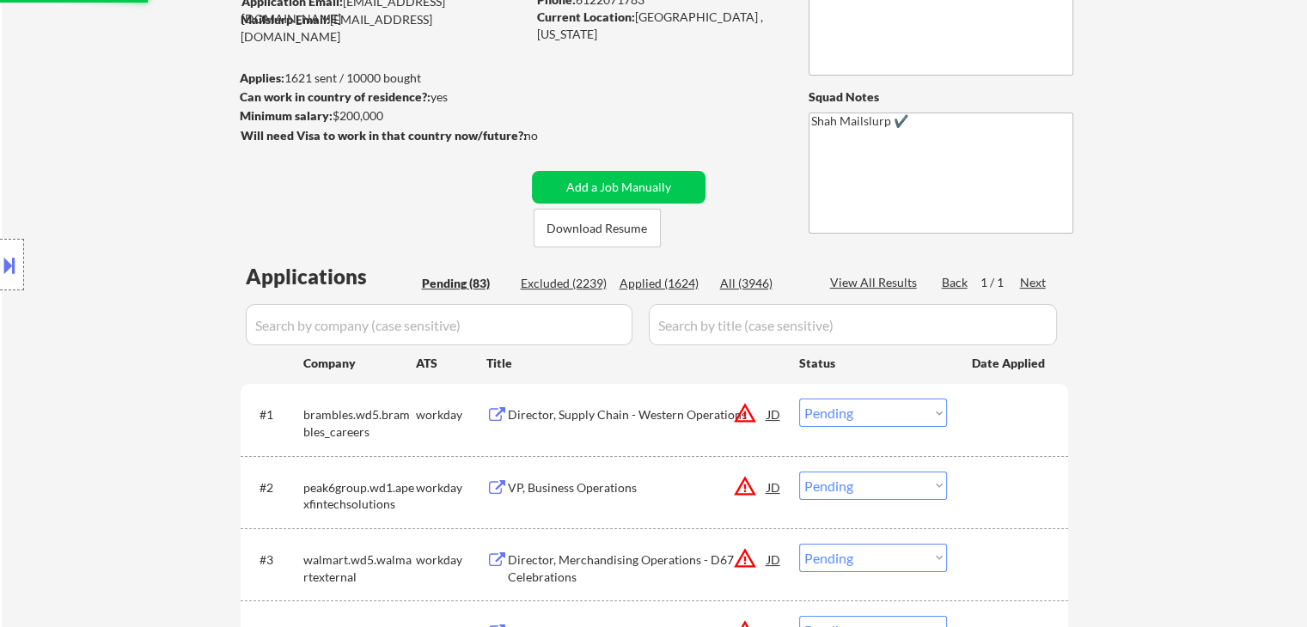
select select ""pending""
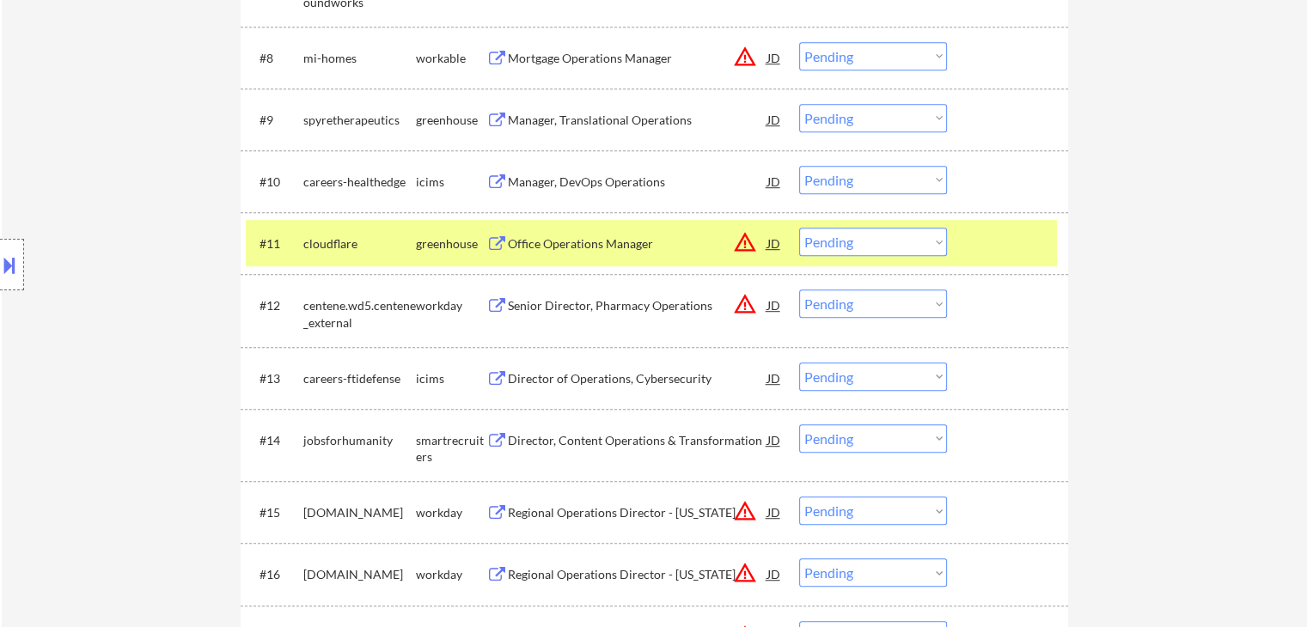
scroll to position [1027, 0]
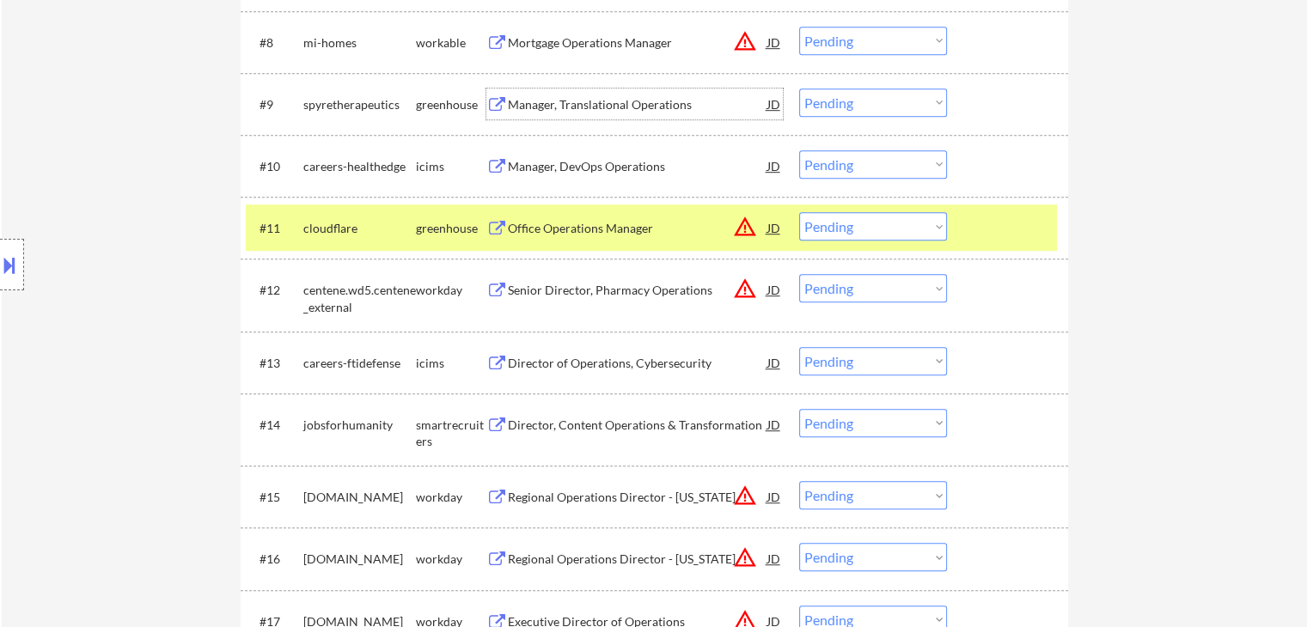
click at [550, 111] on div "Manager, Translational Operations" at bounding box center [637, 104] width 259 height 17
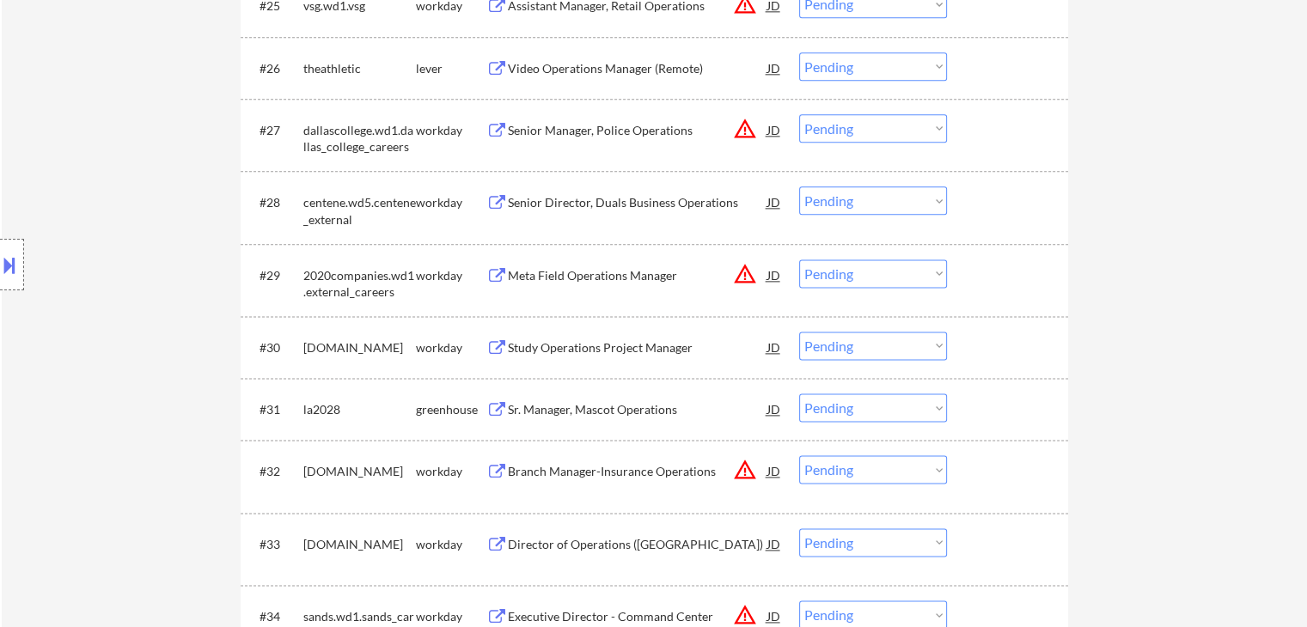
scroll to position [2230, 0]
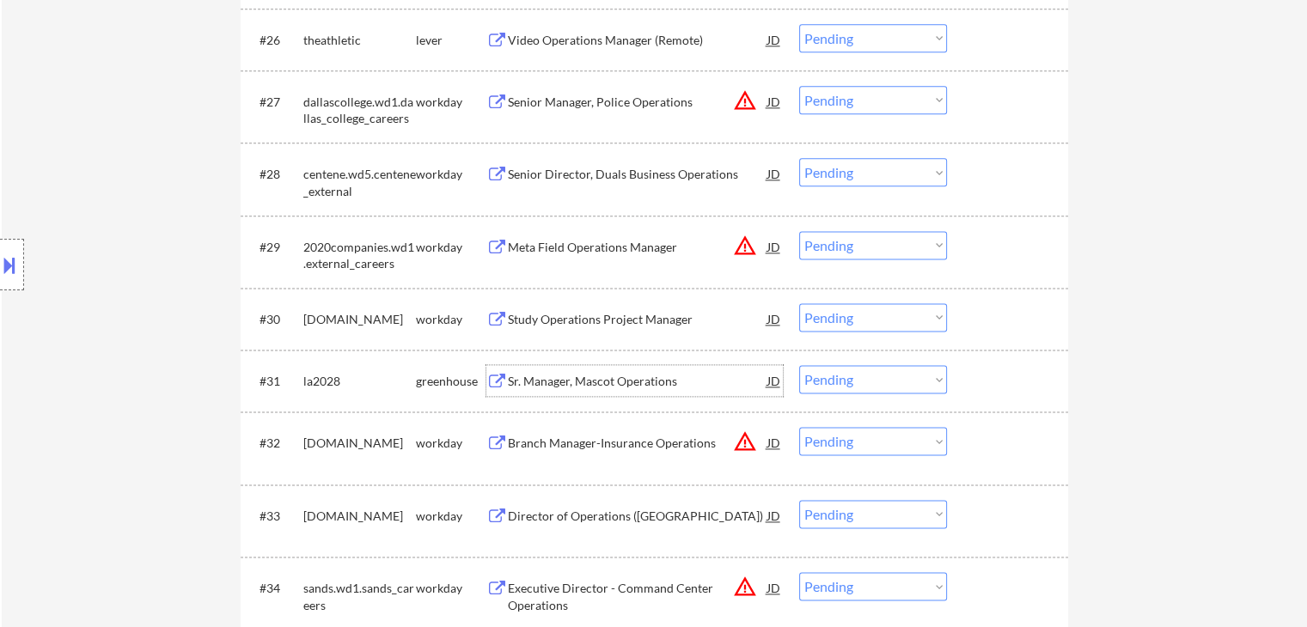
click at [595, 379] on div "Sr. Manager, Mascot Operations" at bounding box center [637, 381] width 259 height 17
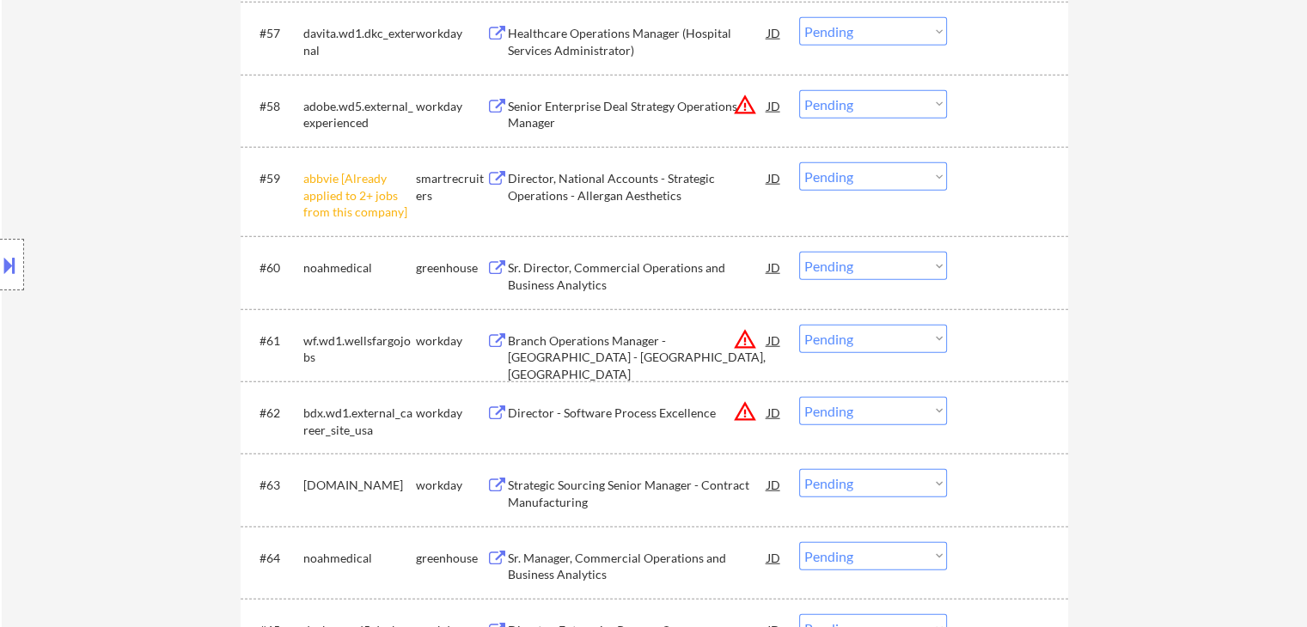
scroll to position [4378, 0]
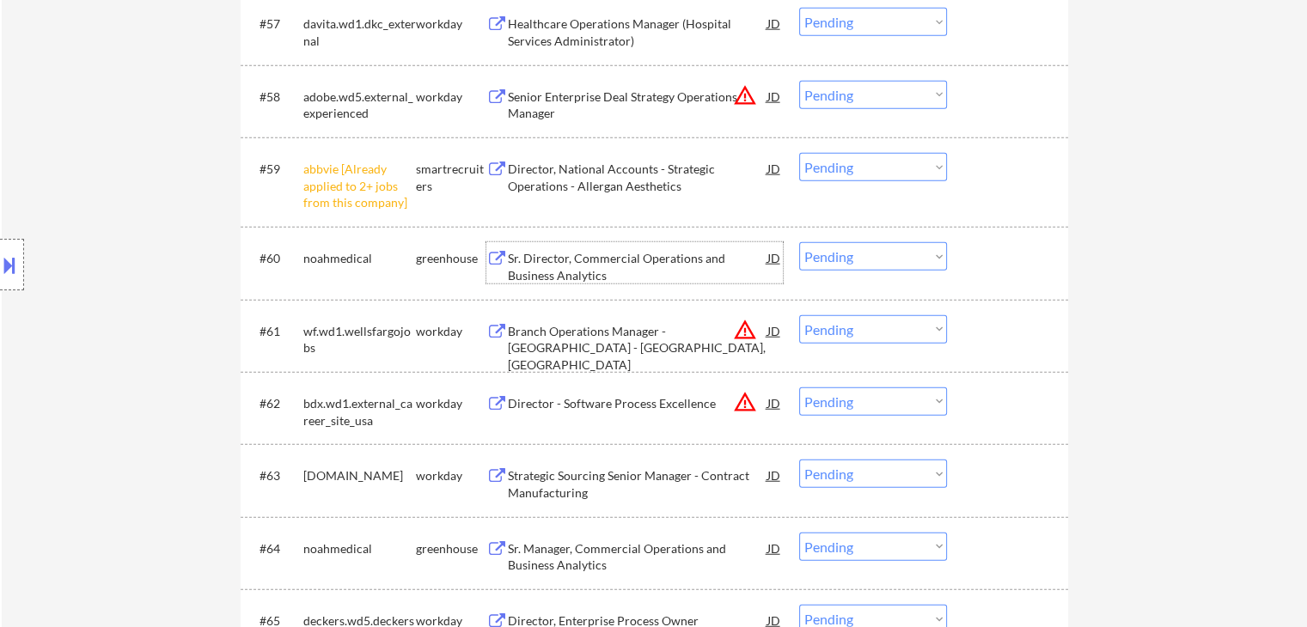
click at [626, 259] on div "Sr. Director, Commercial Operations and Business Analytics" at bounding box center [637, 267] width 259 height 34
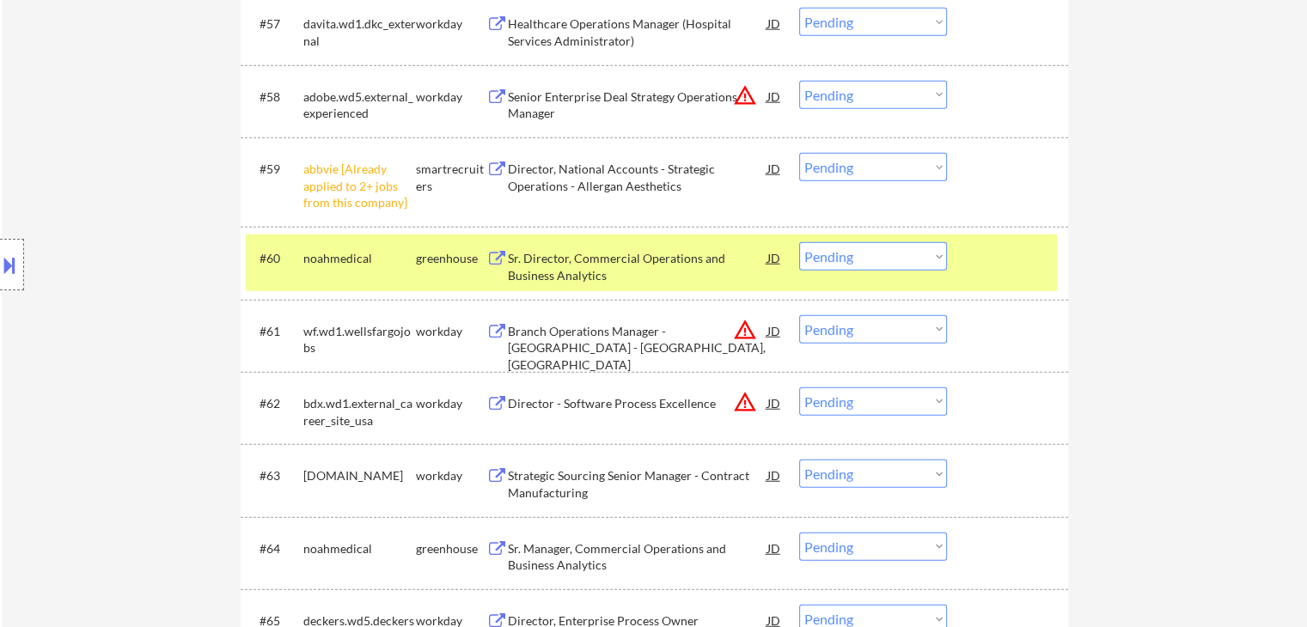
select select ""pending""
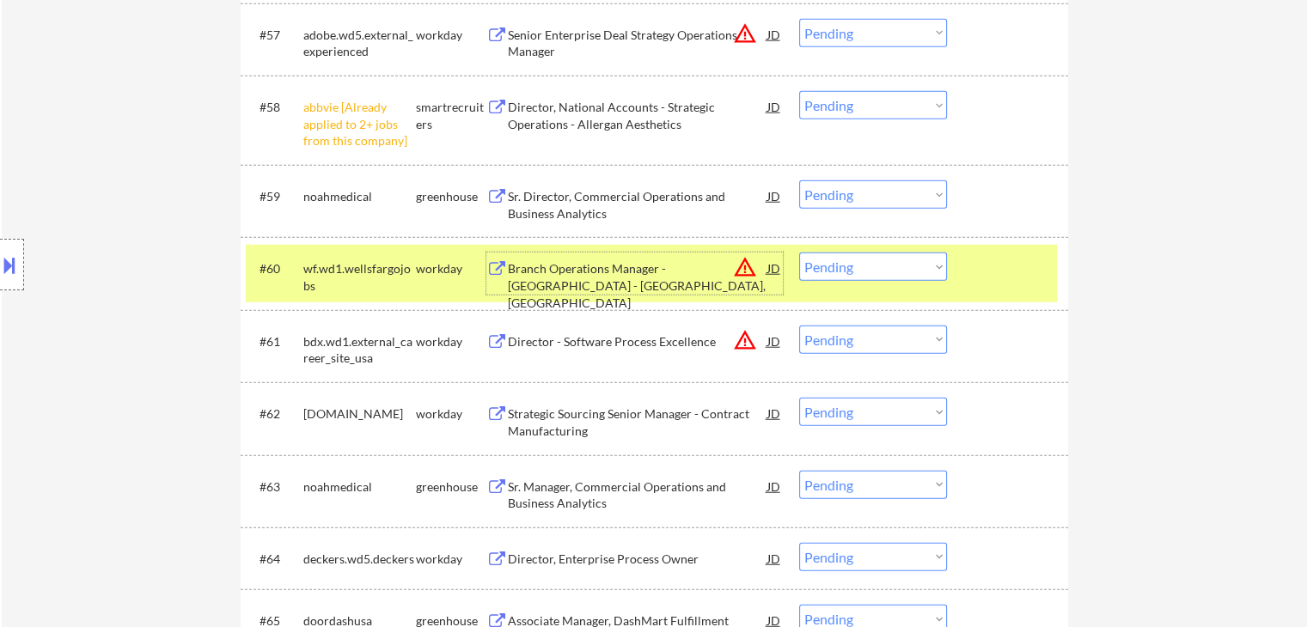
click at [852, 197] on select "Choose an option... Pending Applied Excluded (Questions) Excluded (Expired) Exc…" at bounding box center [873, 194] width 148 height 28
click at [799, 180] on select "Choose an option... Pending Applied Excluded (Questions) Excluded (Expired) Exc…" at bounding box center [873, 194] width 148 height 28
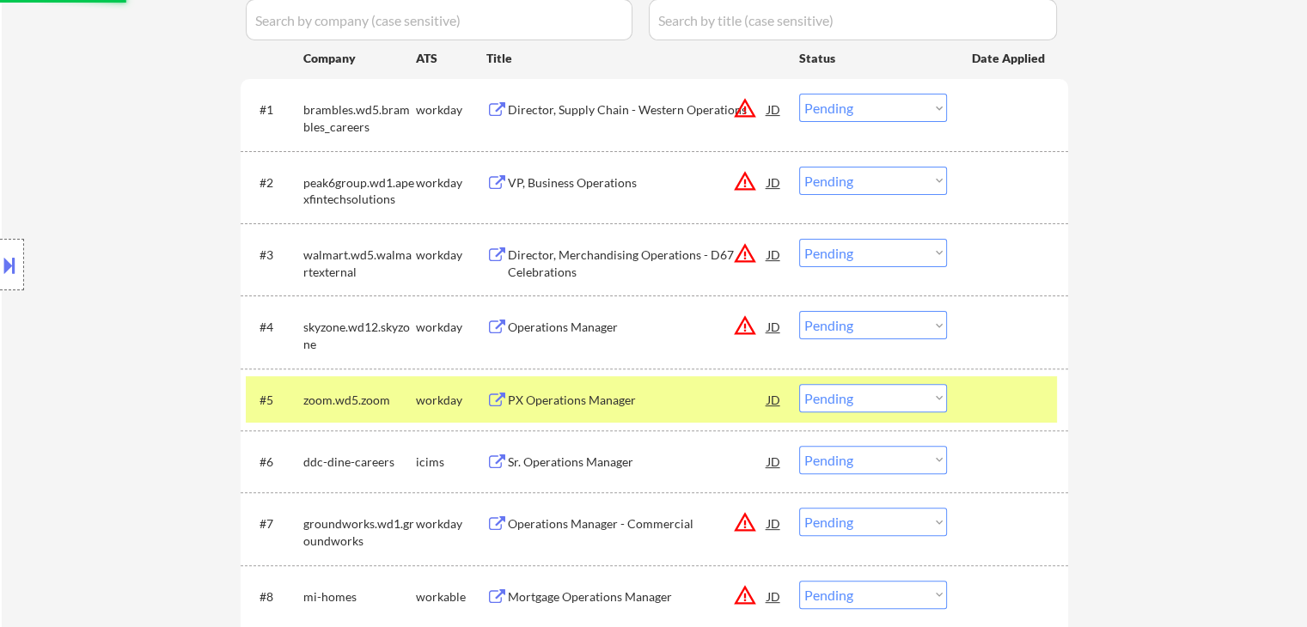
scroll to position [0, 0]
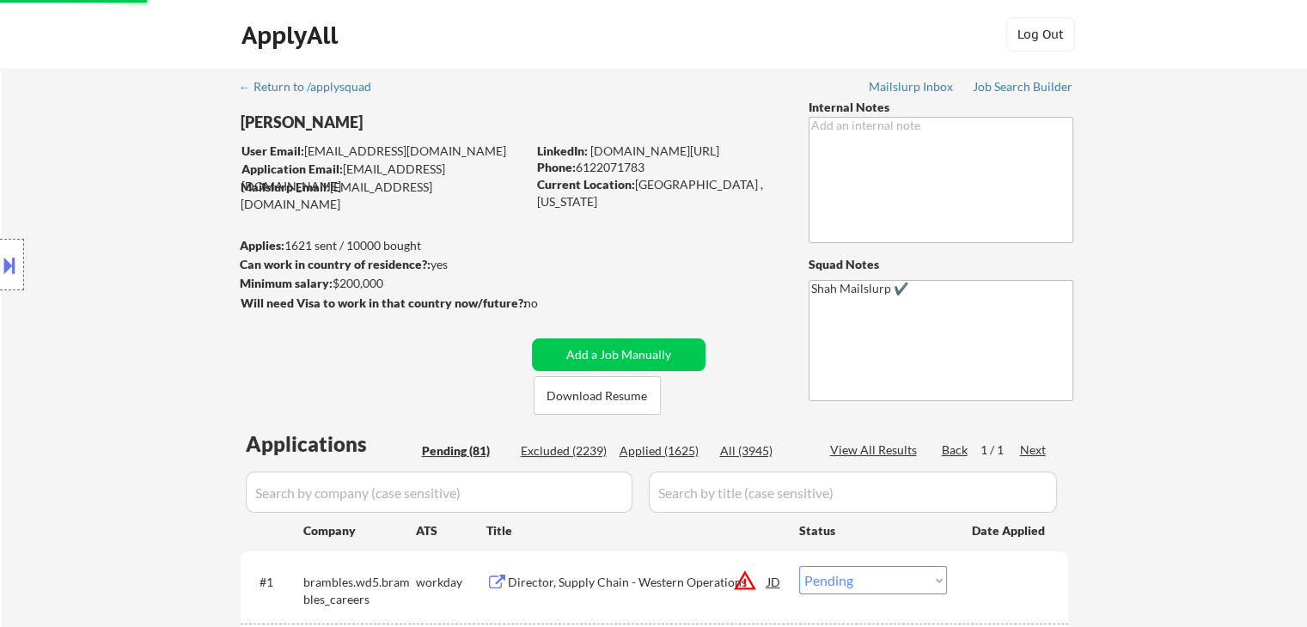
select select ""pending""
click at [681, 449] on div "Applied (1626)" at bounding box center [663, 451] width 86 height 17
select select ""applied""
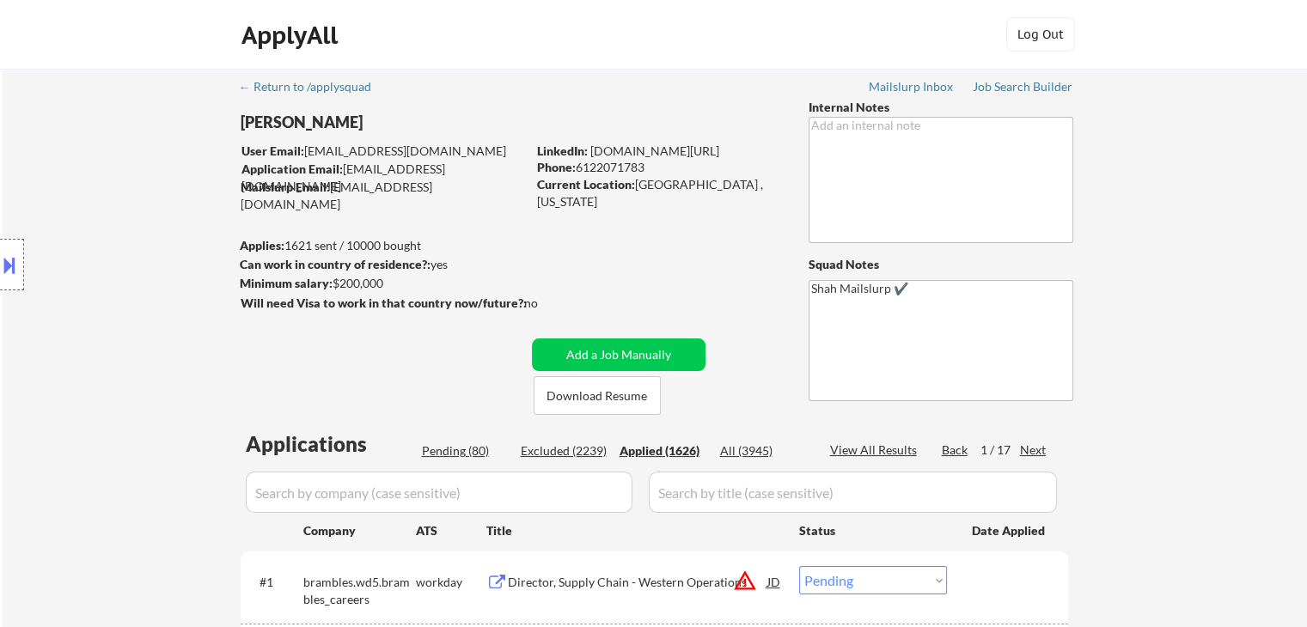
select select ""applied""
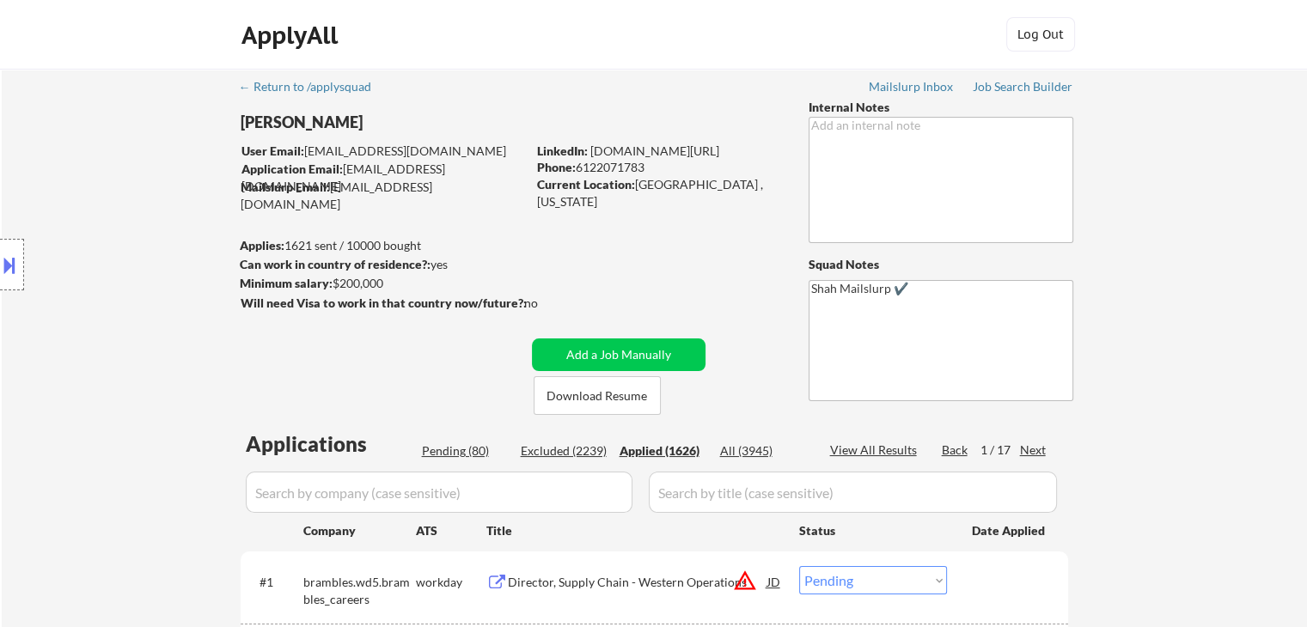
select select ""applied""
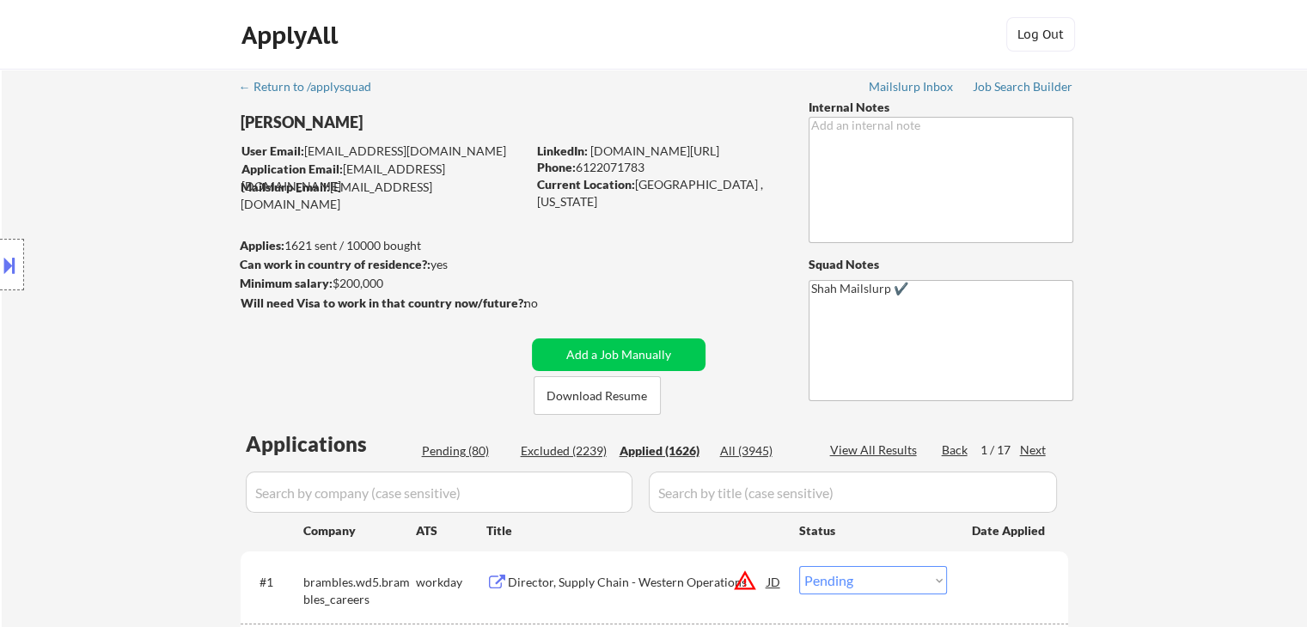
select select ""applied""
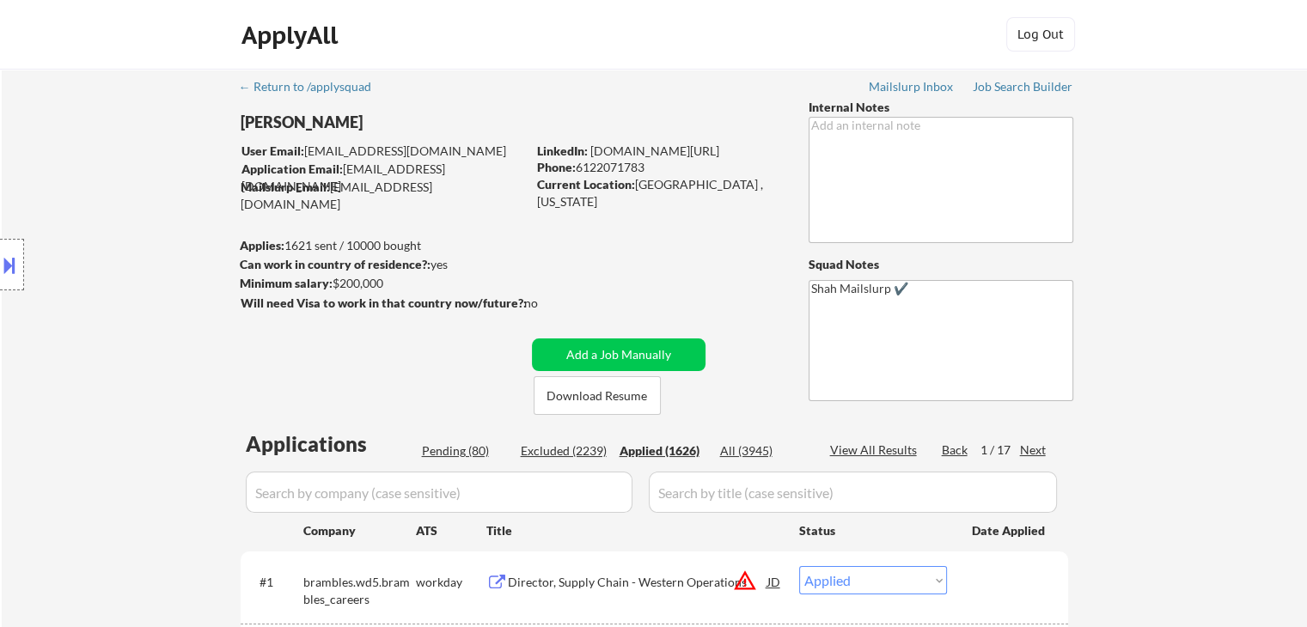
select select ""applied""
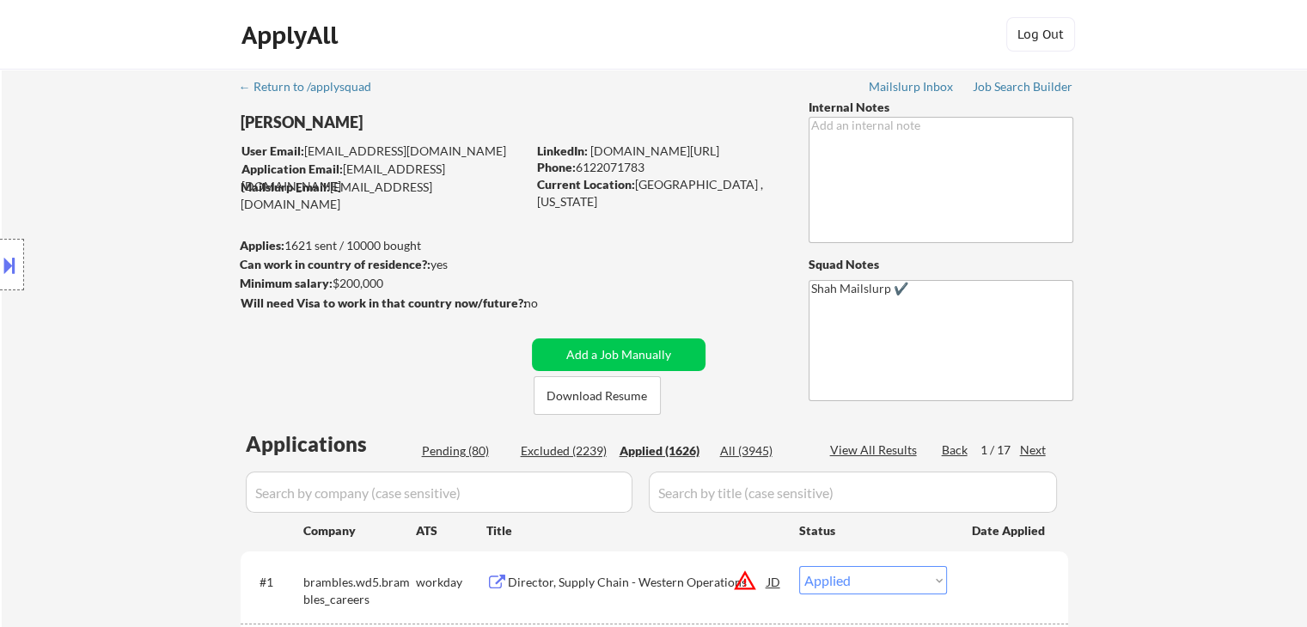
select select ""applied""
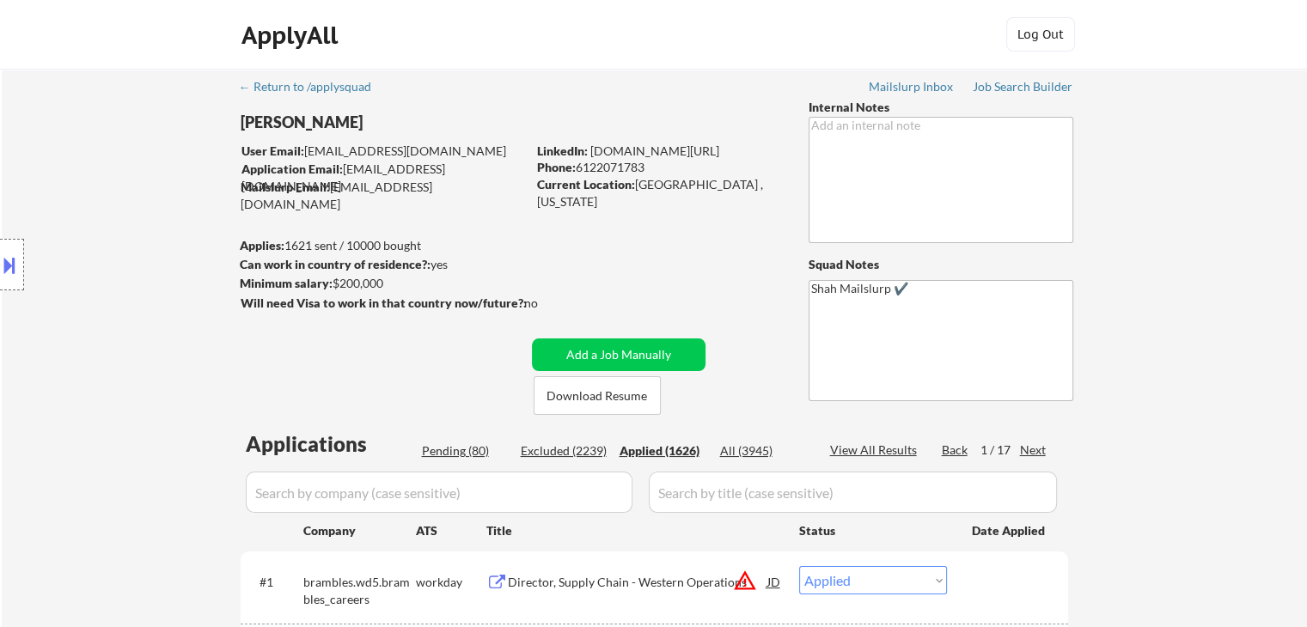
select select ""applied""
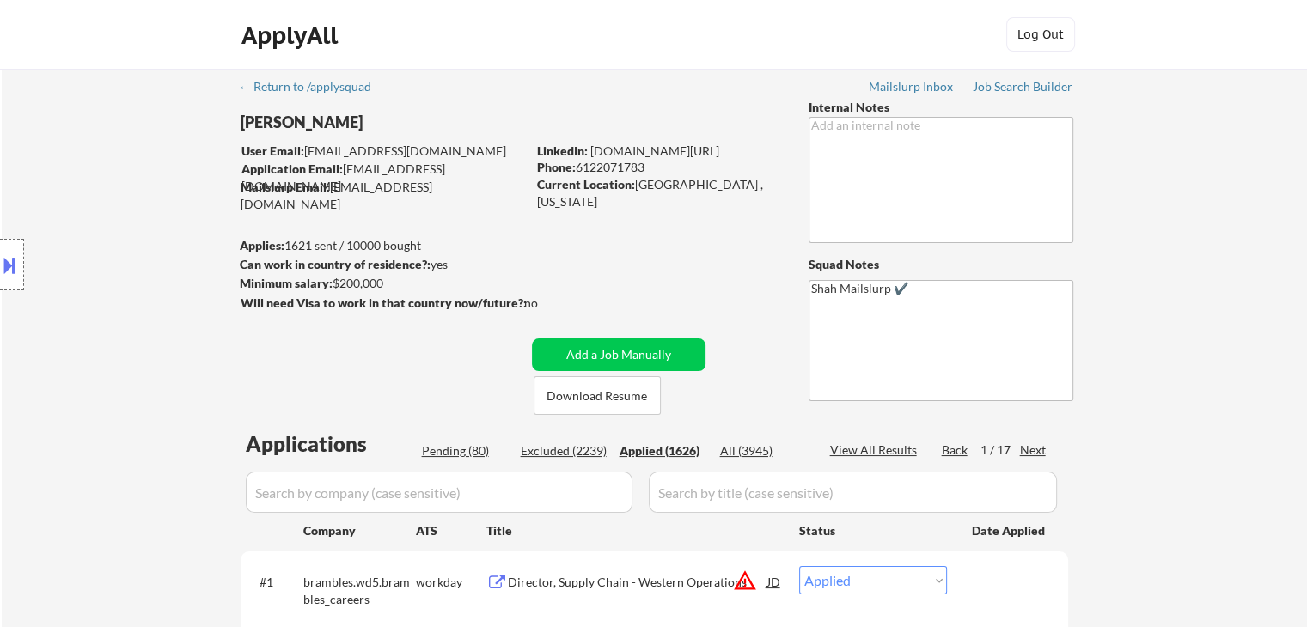
select select ""applied""
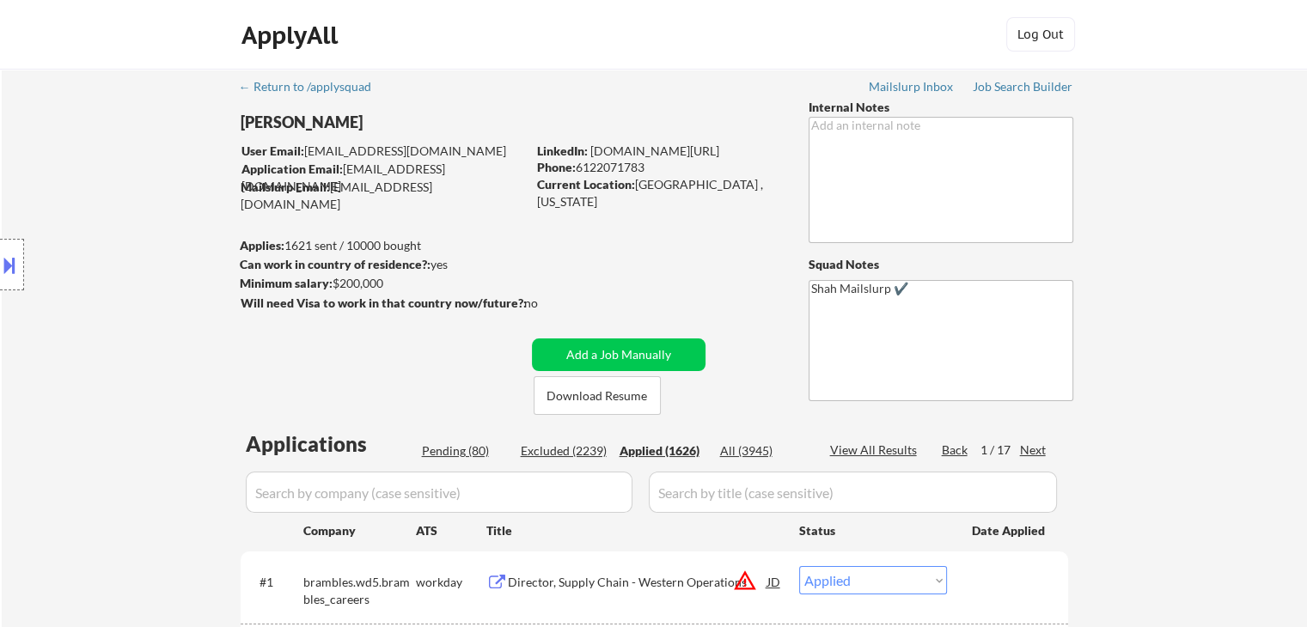
select select ""applied""
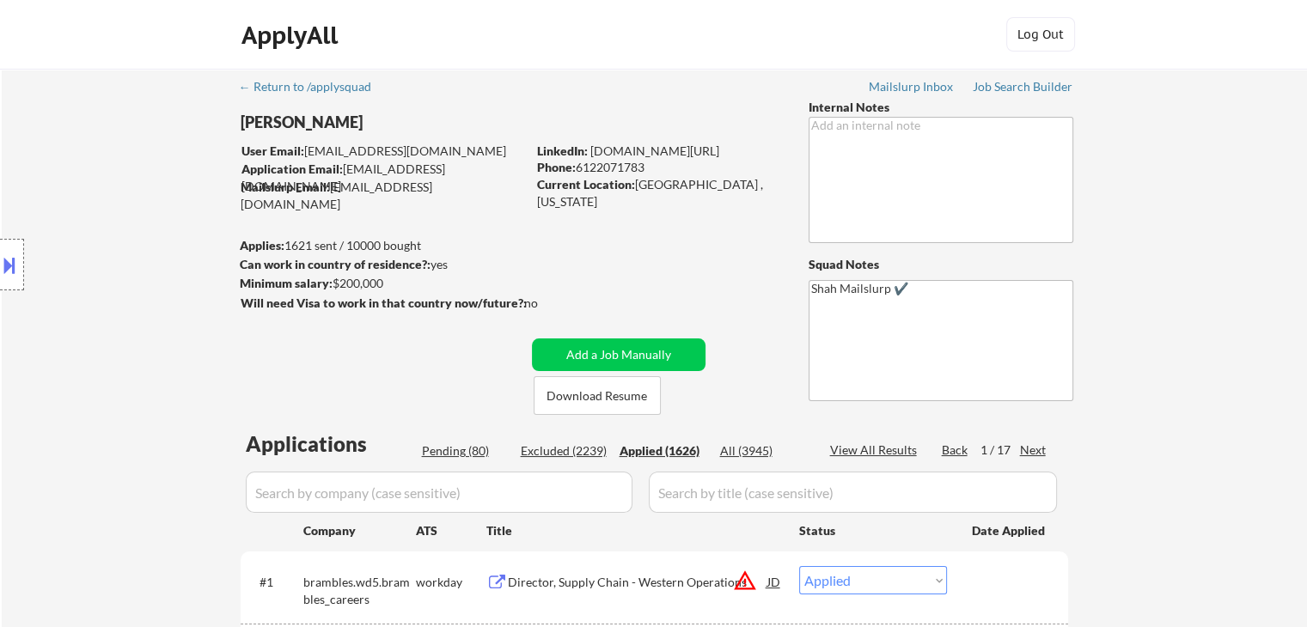
select select ""applied""
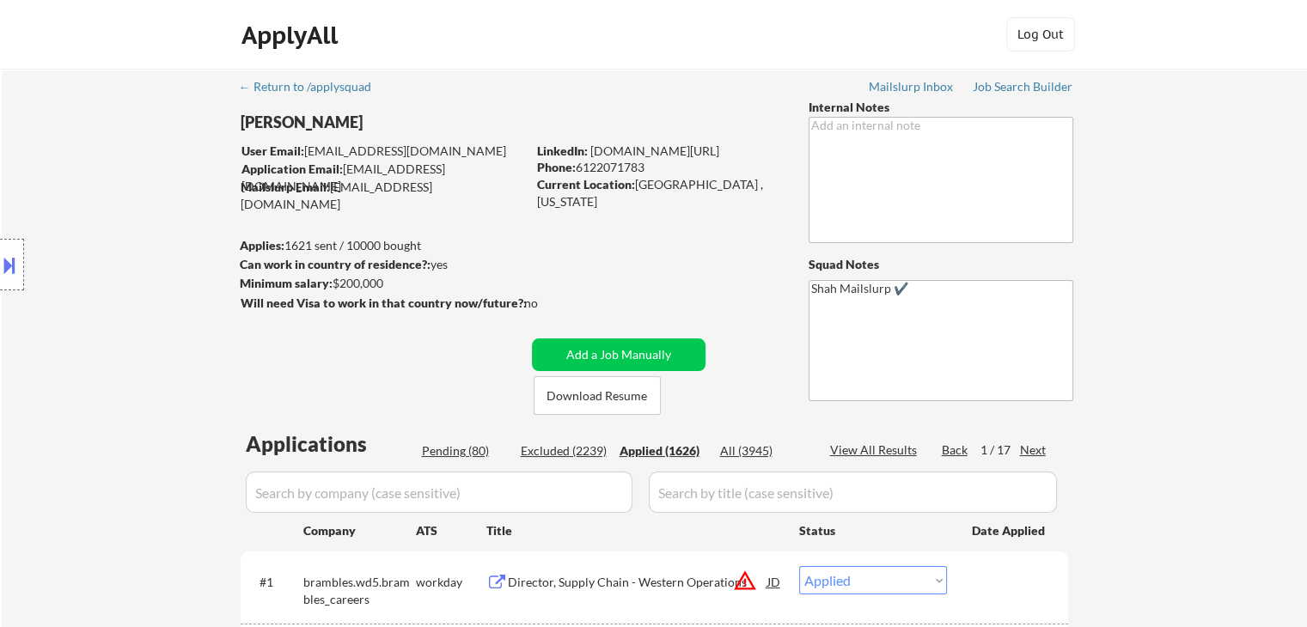
select select ""applied""
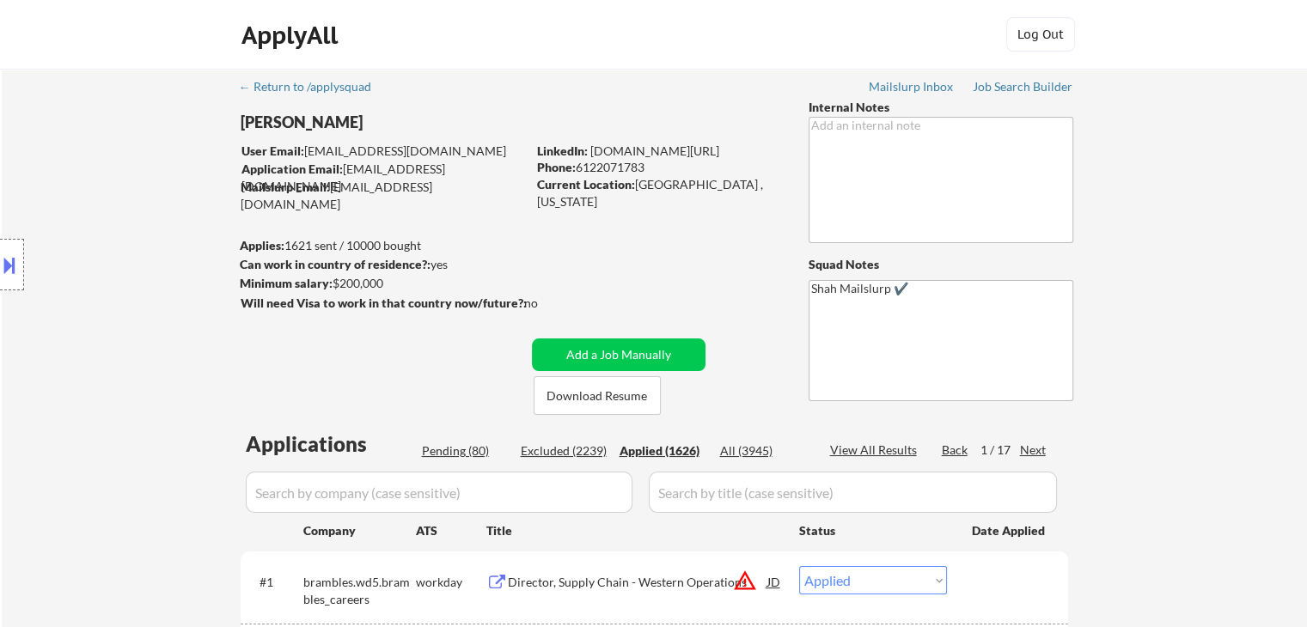
select select ""applied""
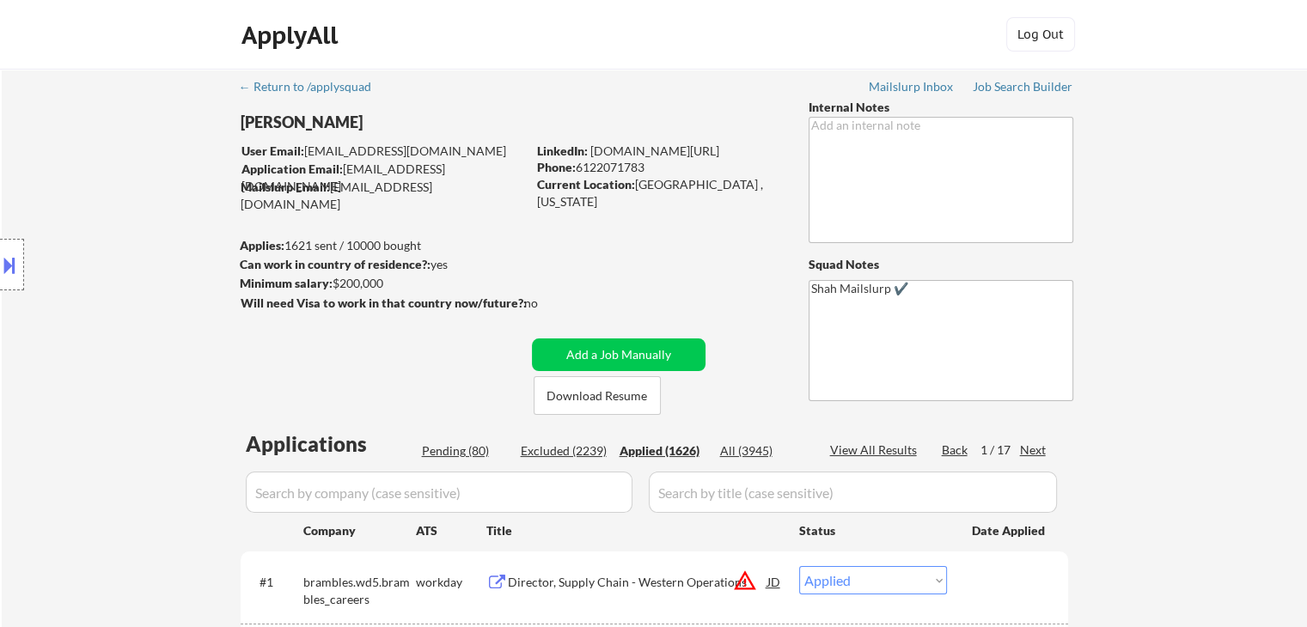
select select ""applied""
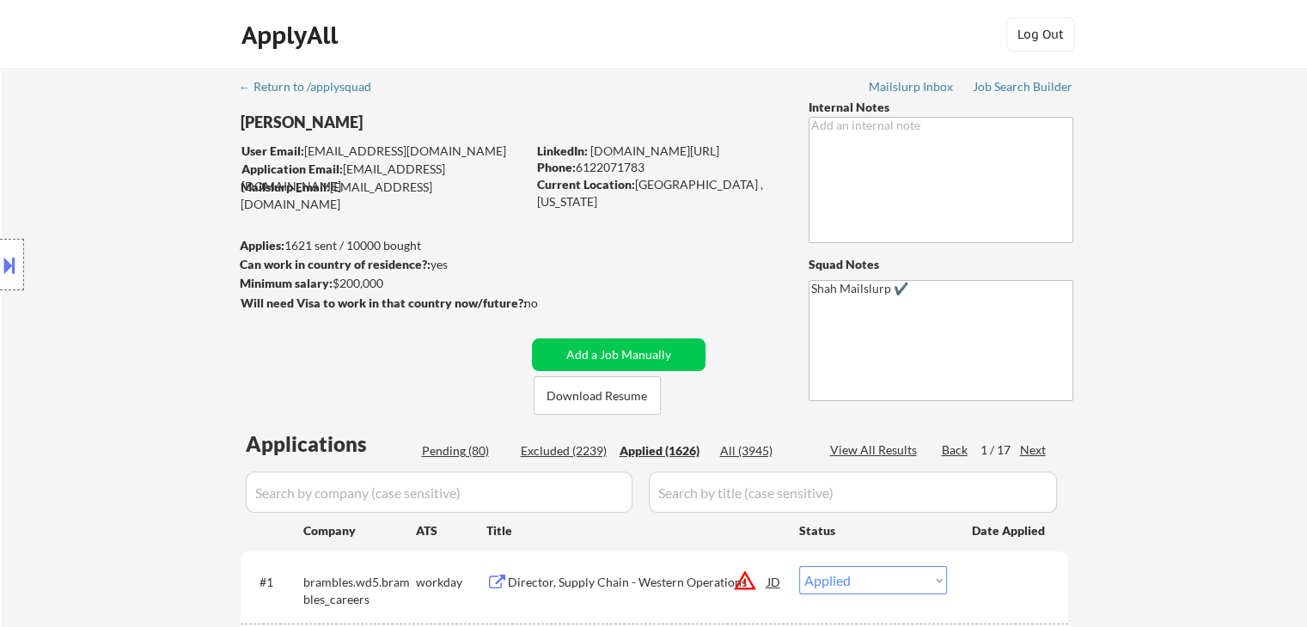
select select ""applied""
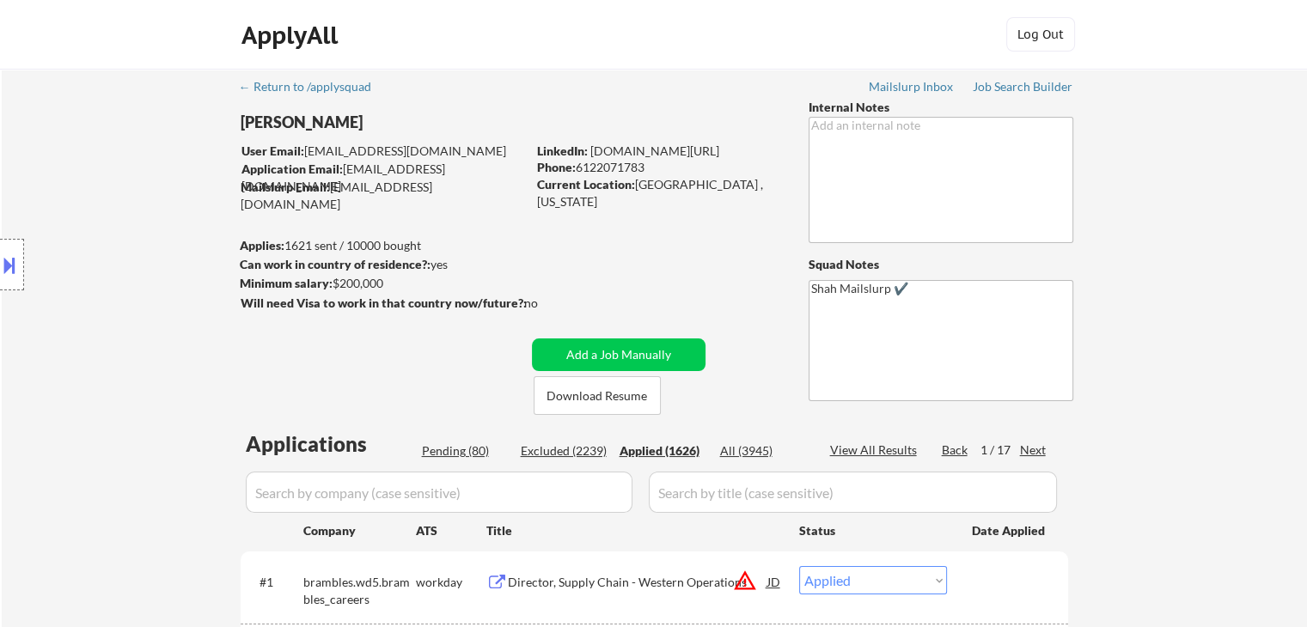
select select ""applied""
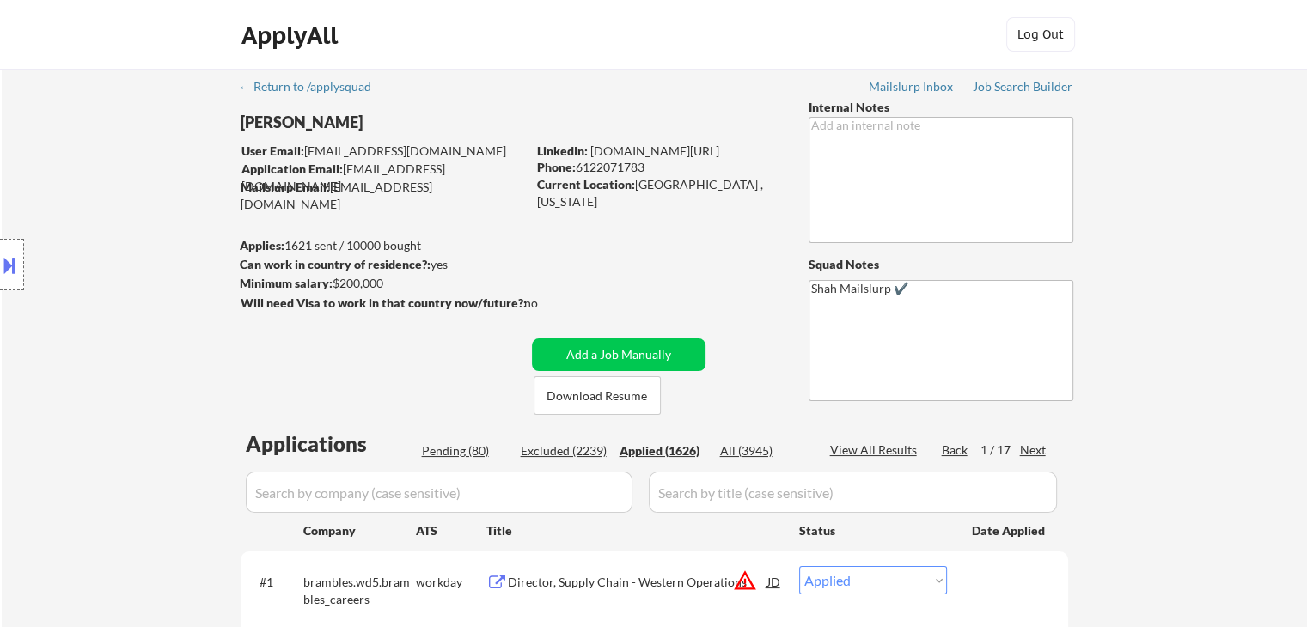
select select ""applied""
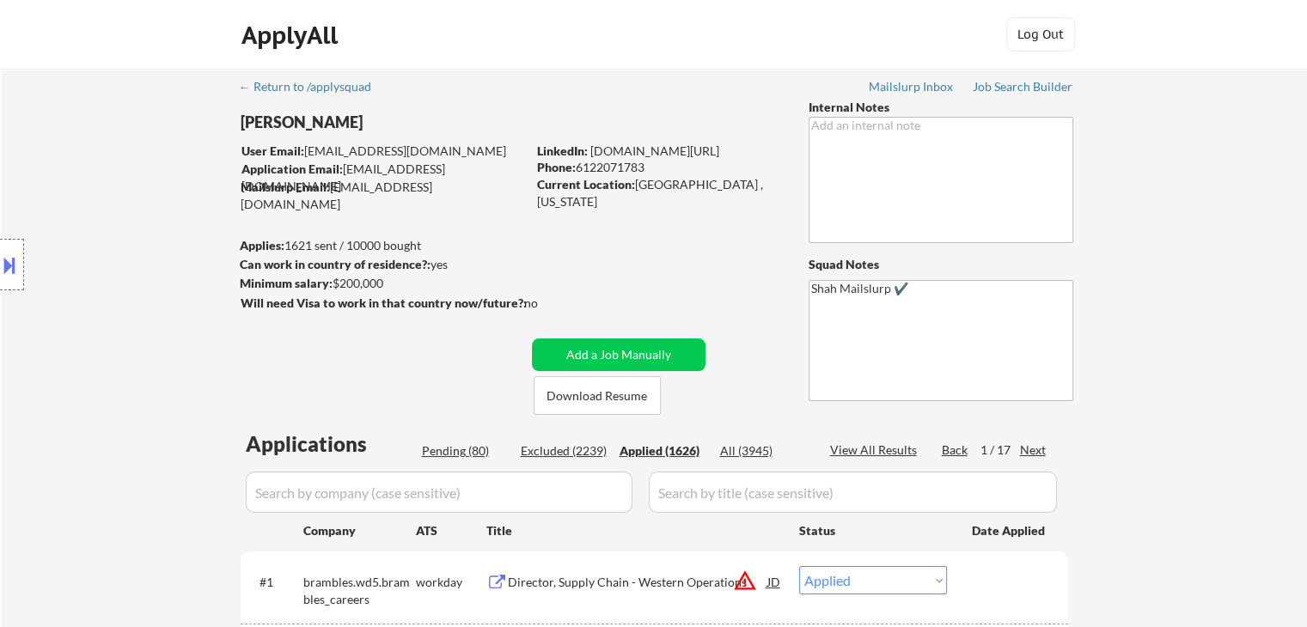
select select ""applied""
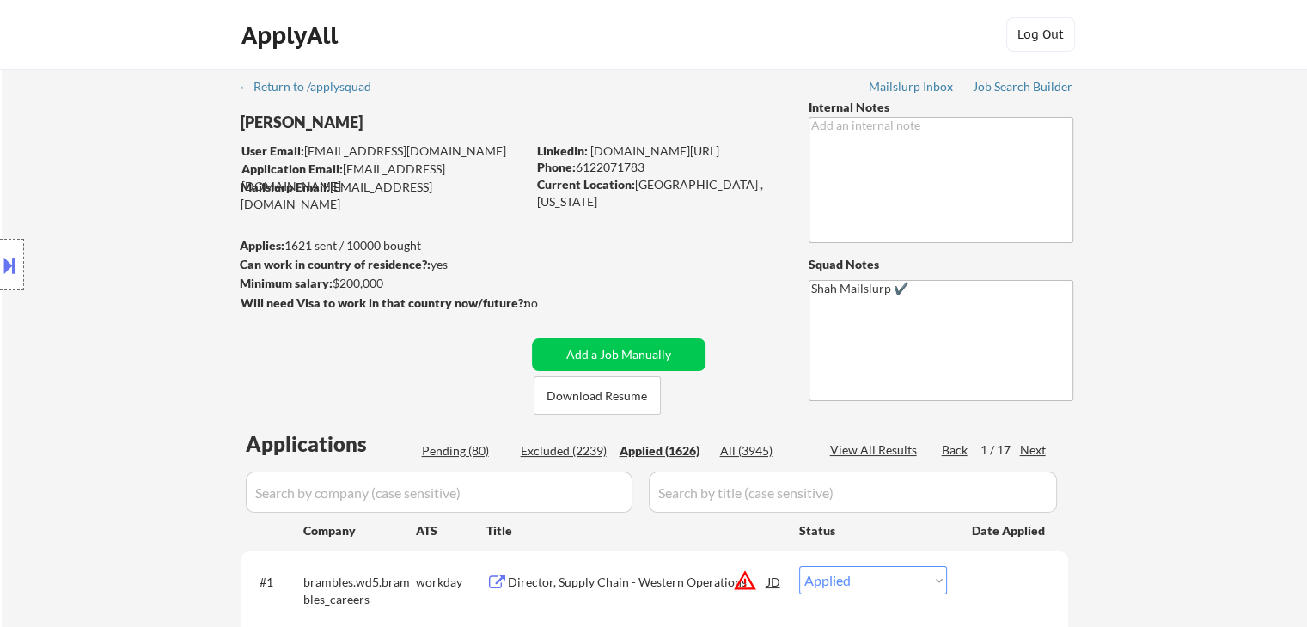
select select ""applied""
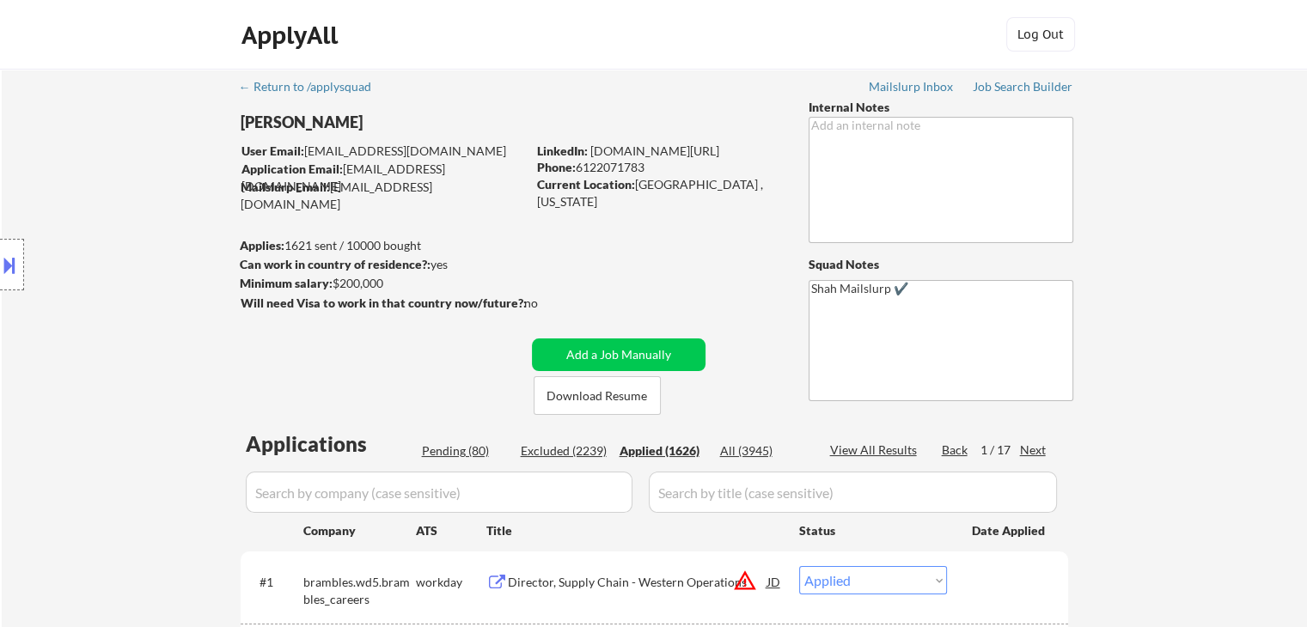
select select ""applied""
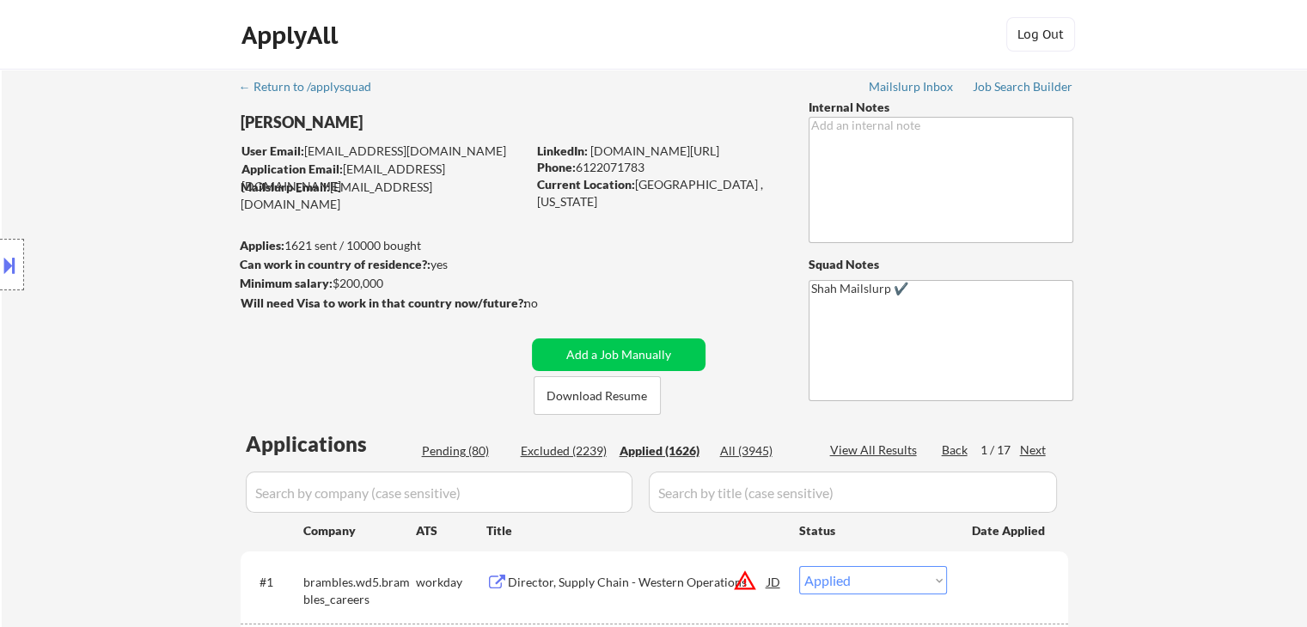
select select ""applied""
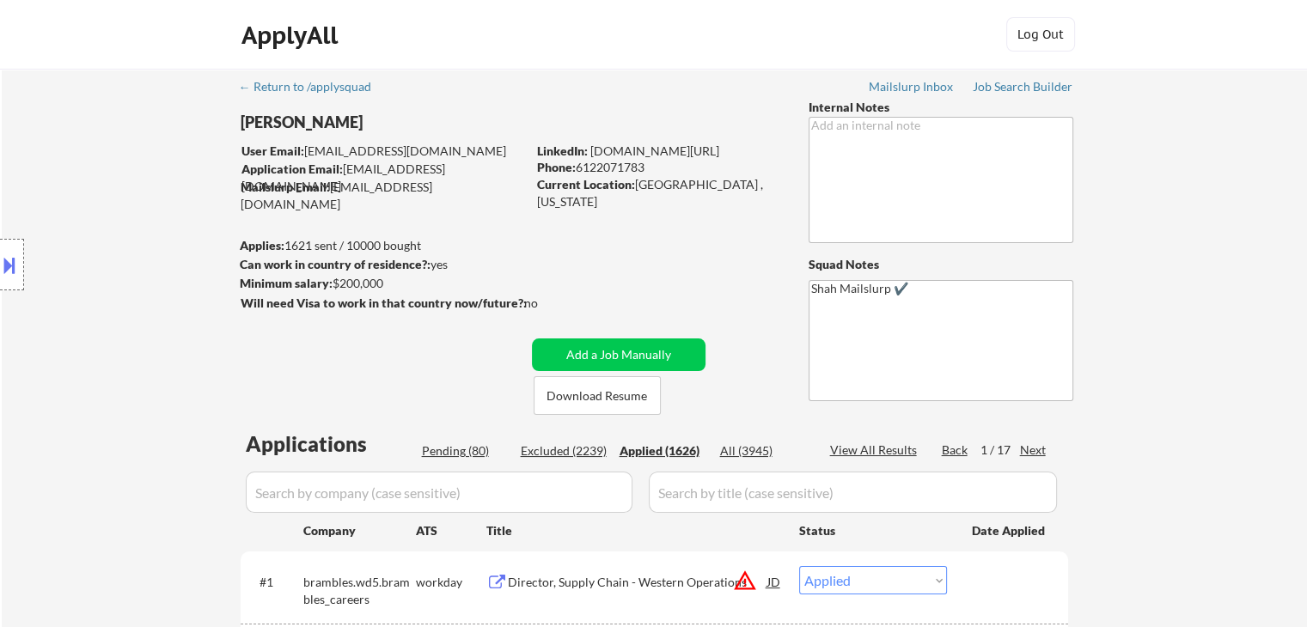
select select ""applied""
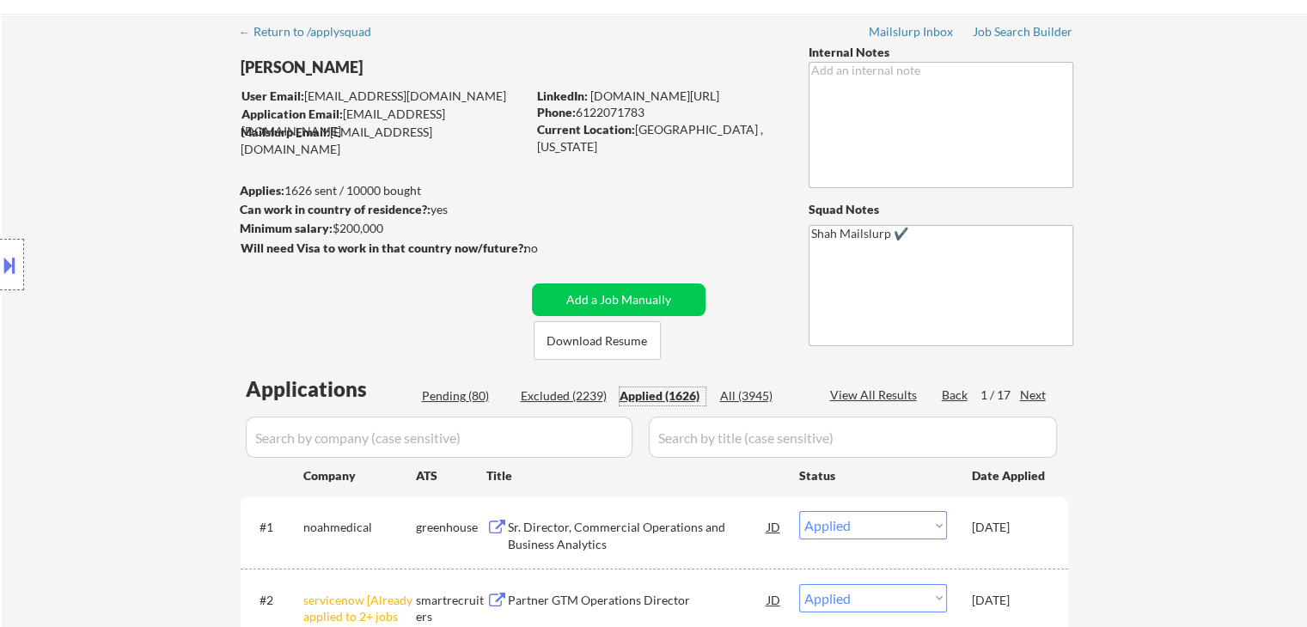
scroll to position [86, 0]
